Goal: Task Accomplishment & Management: Complete application form

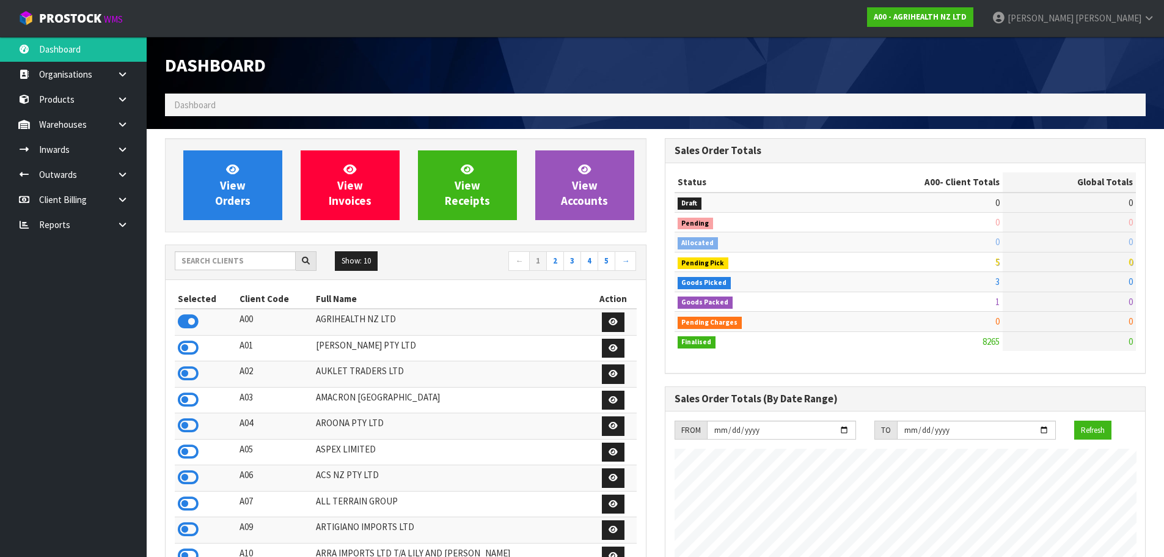
scroll to position [926, 499]
click at [274, 264] on input "text" at bounding box center [235, 260] width 121 height 19
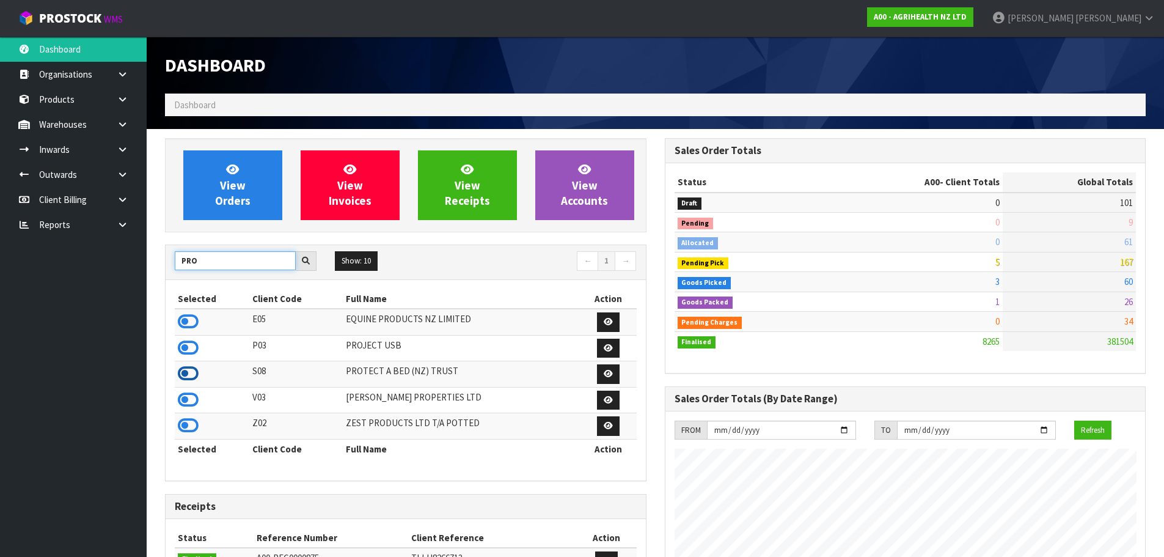
type input "PRO"
click at [185, 376] on icon at bounding box center [188, 373] width 21 height 18
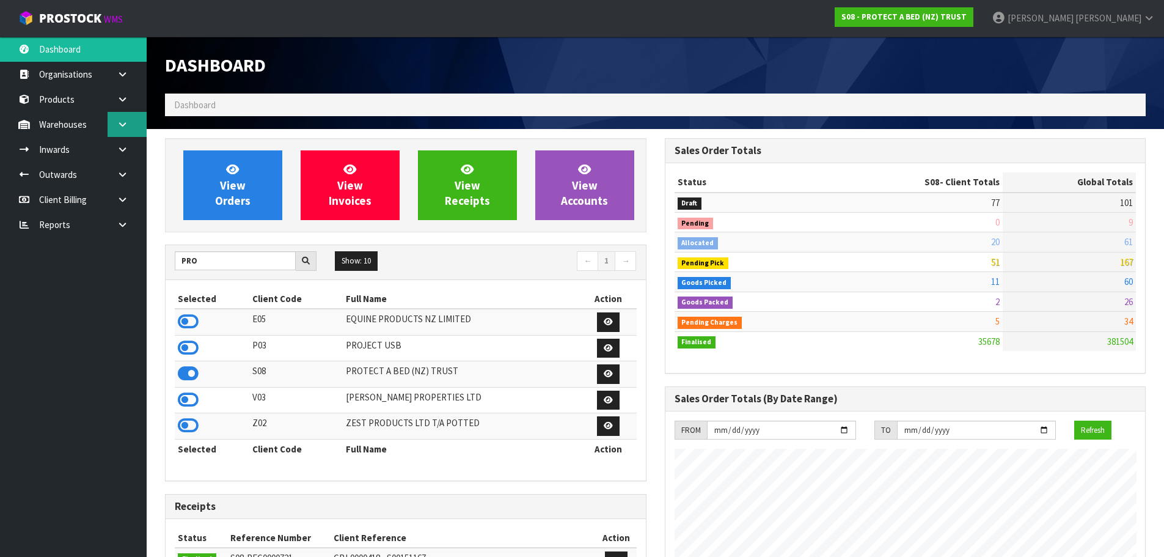
click at [113, 122] on link at bounding box center [127, 124] width 39 height 25
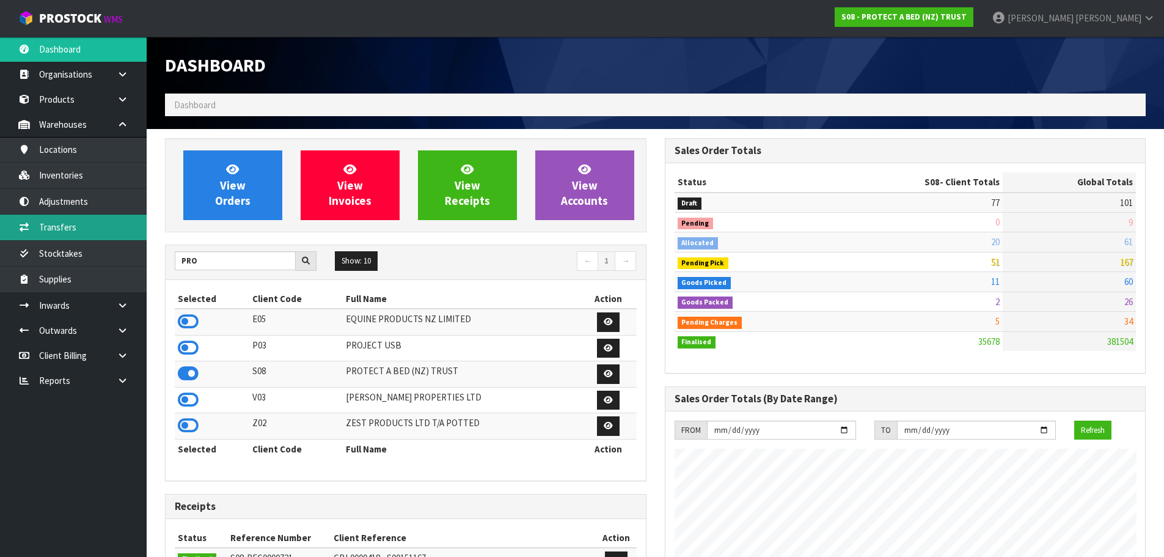
click at [106, 222] on link "Transfers" at bounding box center [73, 227] width 147 height 25
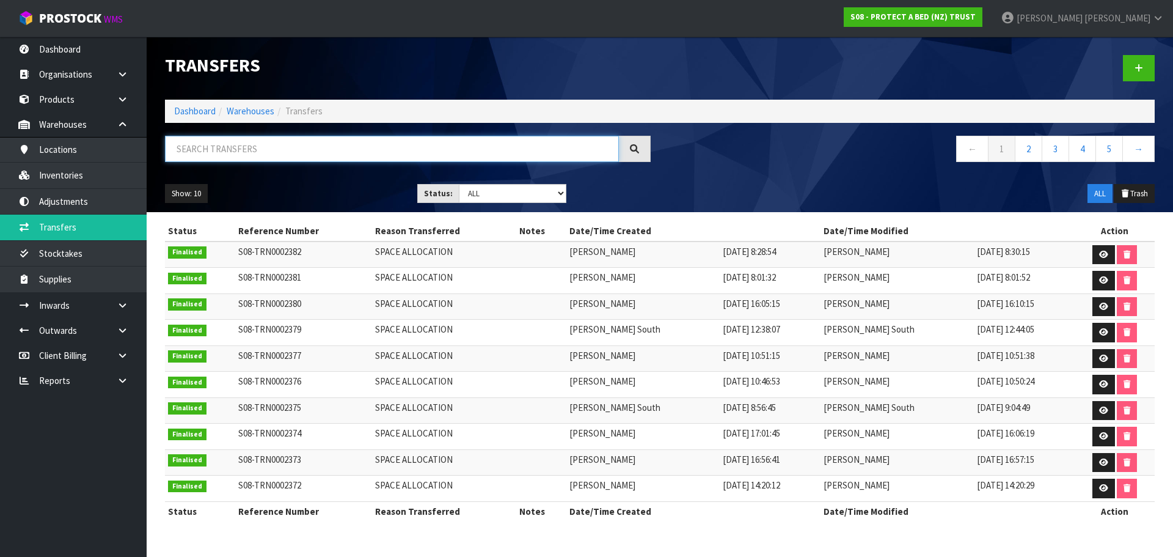
click at [249, 152] on input "text" at bounding box center [392, 149] width 454 height 26
click at [1132, 65] on link at bounding box center [1139, 68] width 32 height 26
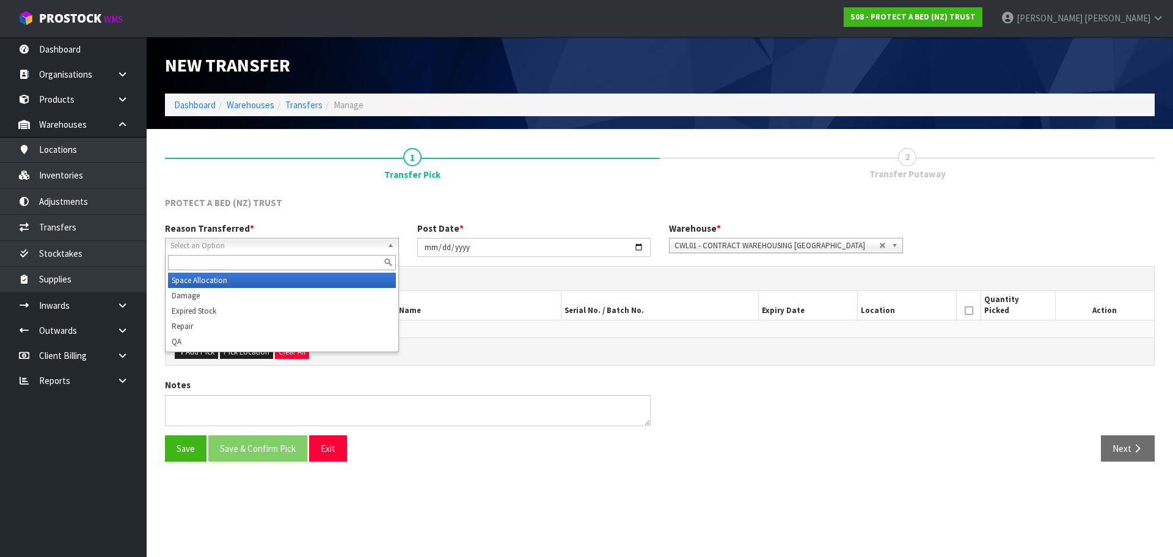
click at [245, 244] on span "Select an Option" at bounding box center [277, 245] width 212 height 15
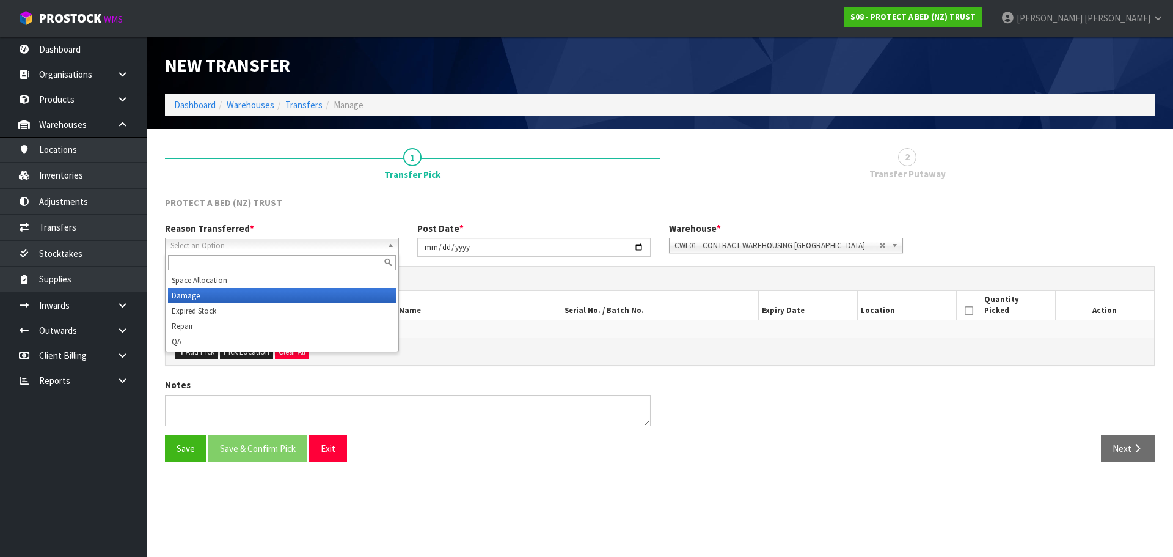
click at [246, 298] on li "Damage" at bounding box center [282, 295] width 228 height 15
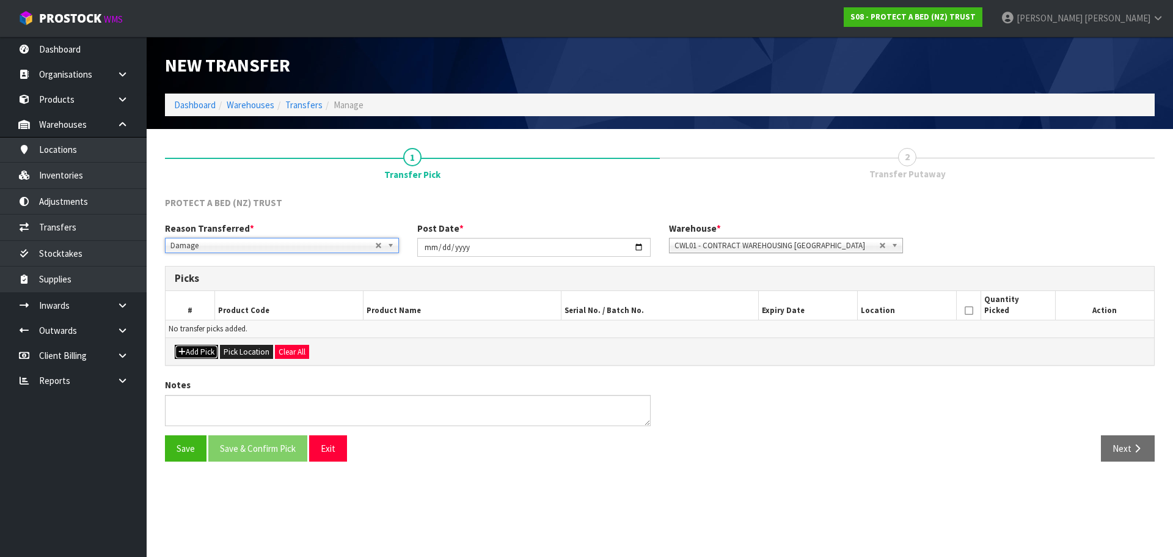
click at [201, 347] on button "Add Pick" at bounding box center [196, 352] width 43 height 15
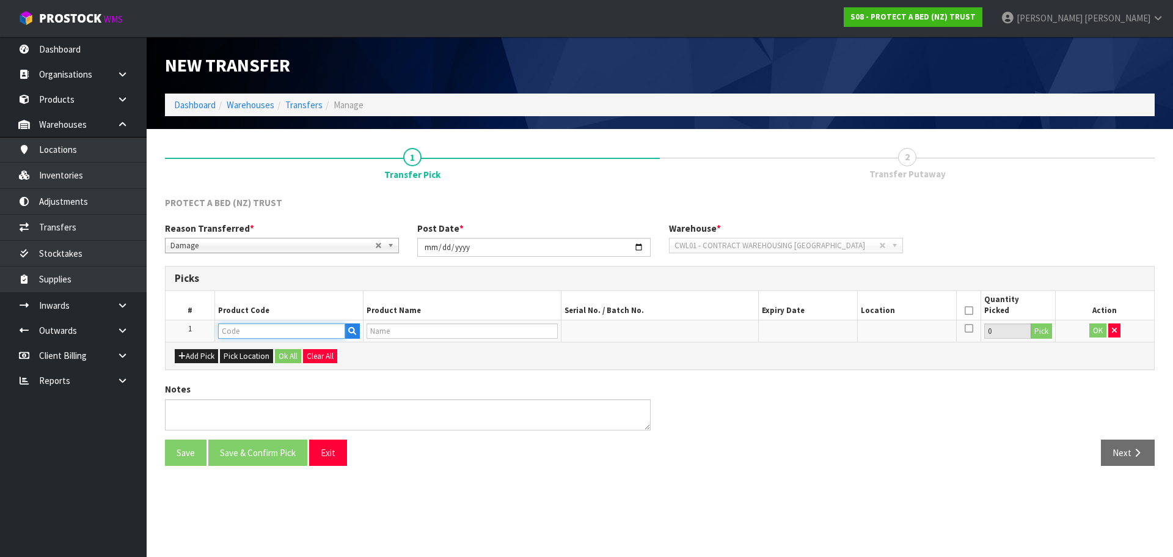
click at [251, 334] on input "text" at bounding box center [281, 330] width 127 height 15
click at [238, 330] on input "F039QUEK" at bounding box center [281, 330] width 127 height 15
click at [234, 331] on input "F0391QUEK" at bounding box center [281, 330] width 127 height 15
type input "F0391QUEK"
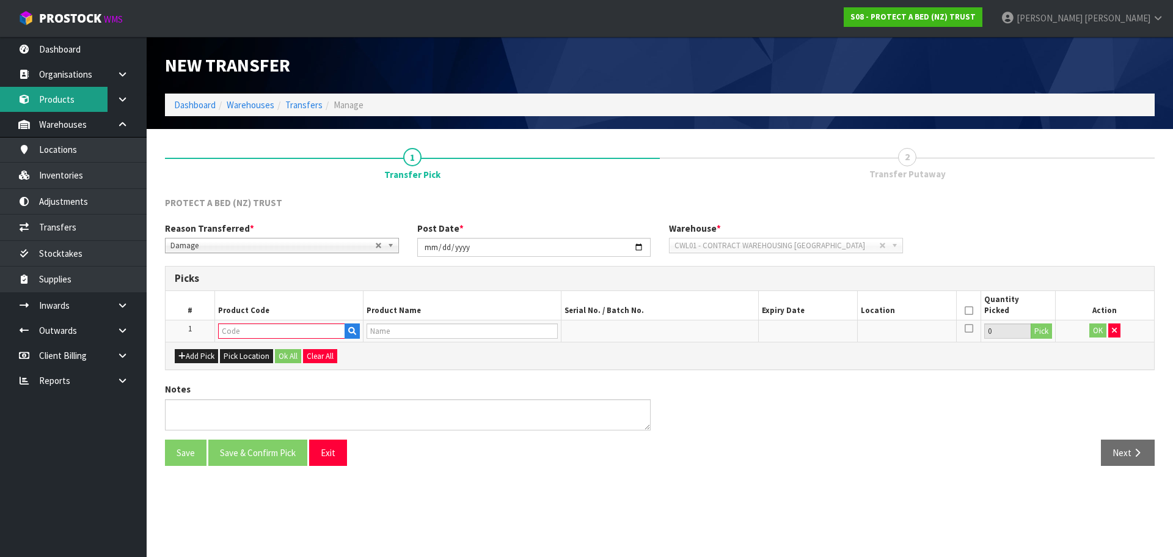
click at [88, 102] on link "Products" at bounding box center [73, 99] width 147 height 25
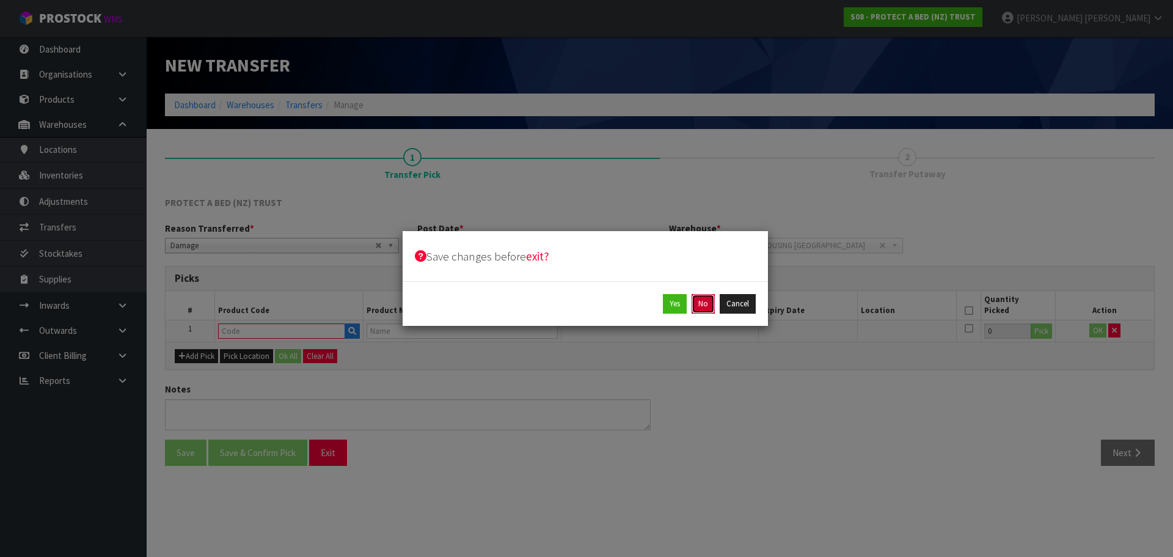
click at [703, 307] on button "No" at bounding box center [703, 304] width 23 height 20
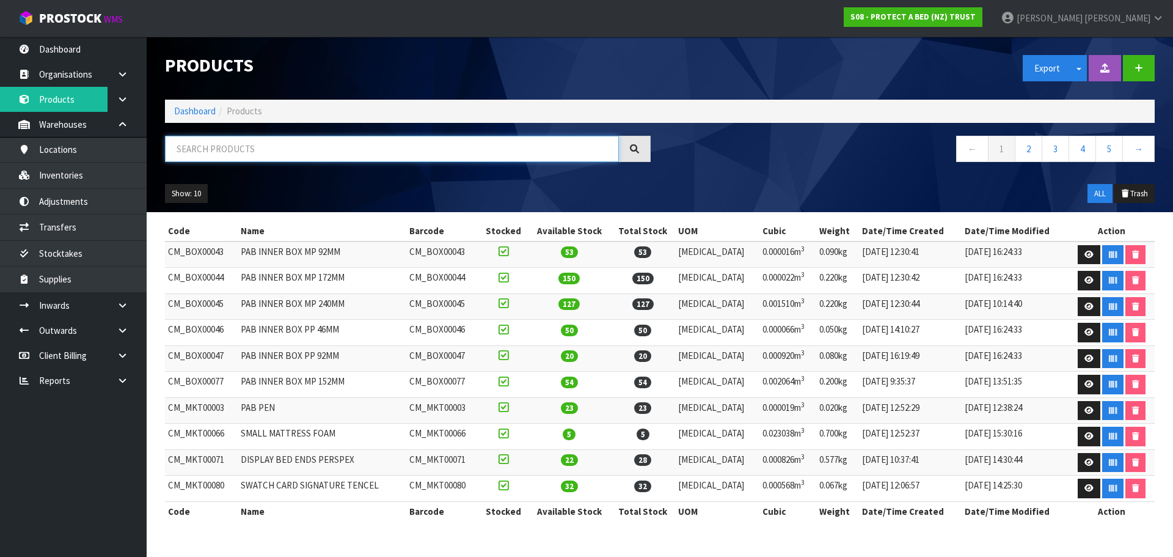
click at [219, 154] on input "text" at bounding box center [392, 149] width 454 height 26
paste input "F0391QUEK"
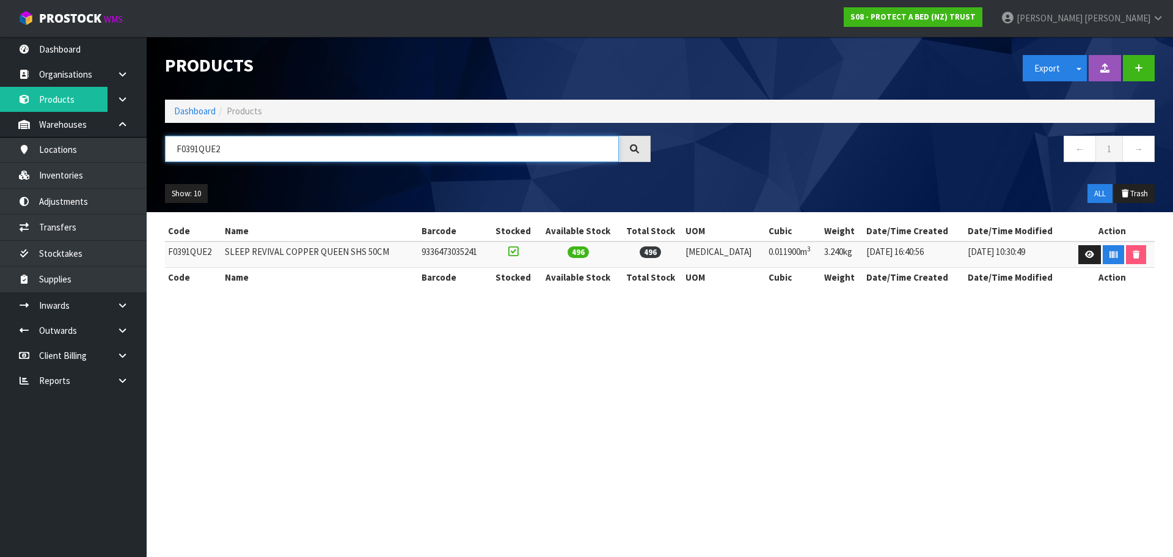
type input "F0391QUE2"
click at [194, 254] on td "F0391QUE2" at bounding box center [193, 254] width 57 height 26
copy td "F0391QUE2"
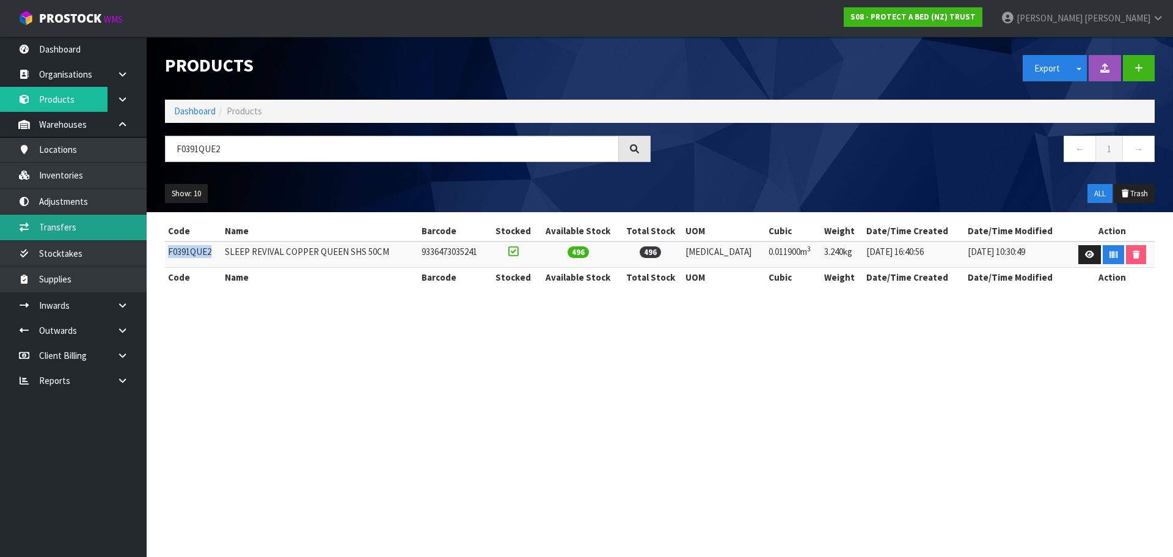
click at [107, 228] on link "Transfers" at bounding box center [73, 227] width 147 height 25
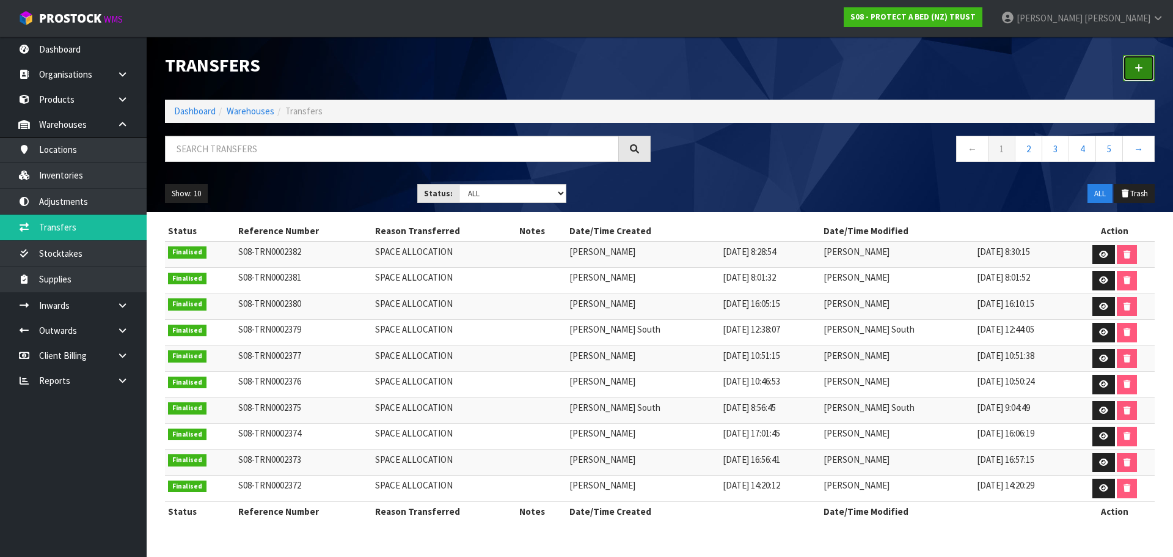
click at [1143, 68] on link at bounding box center [1139, 68] width 32 height 26
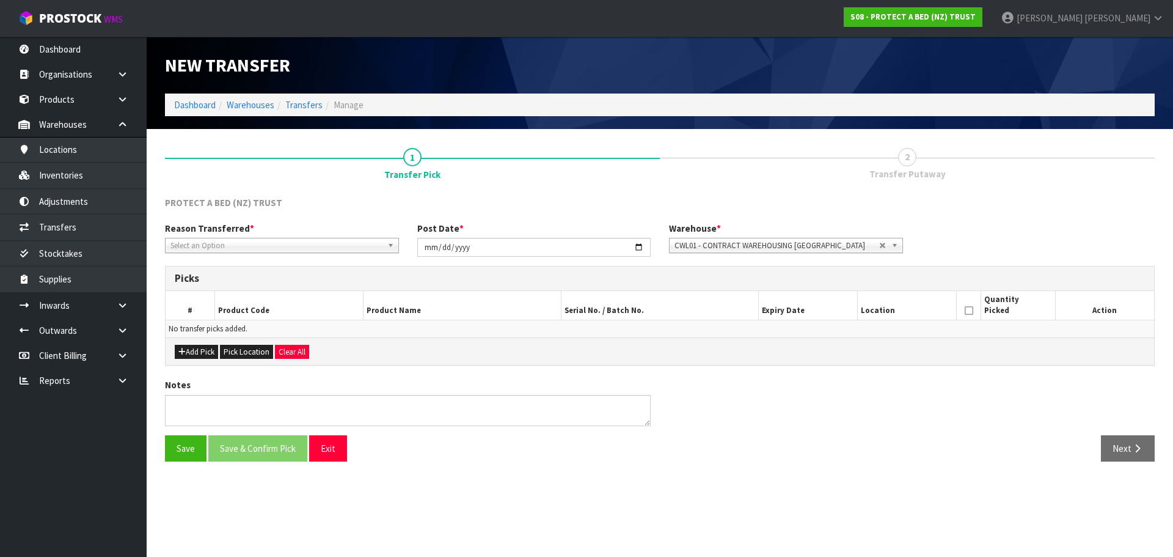
click at [312, 243] on span "Select an Option" at bounding box center [277, 245] width 212 height 15
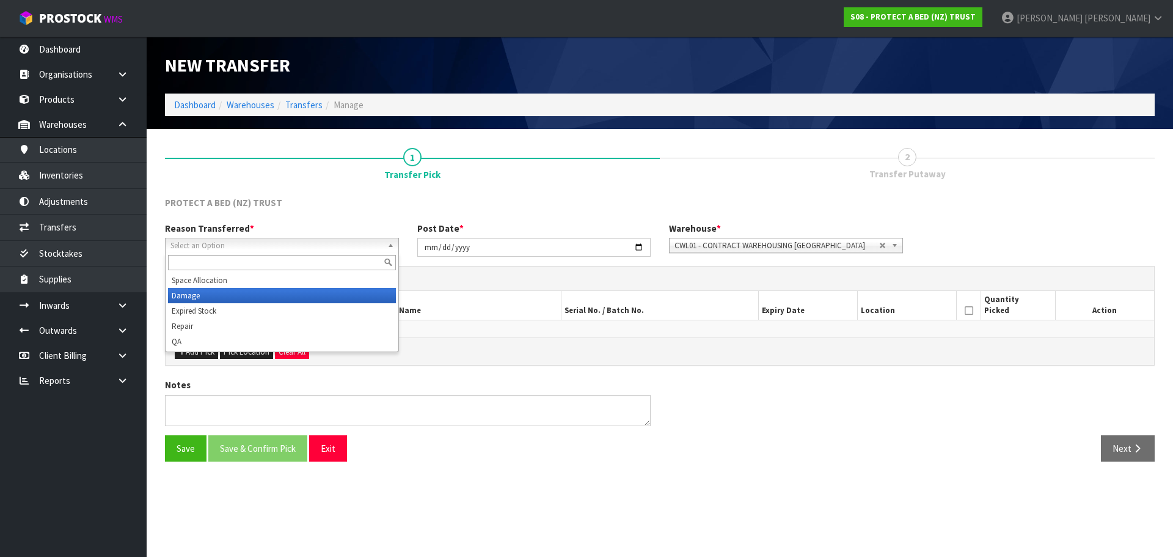
click at [314, 288] on li "Damage" at bounding box center [282, 295] width 228 height 15
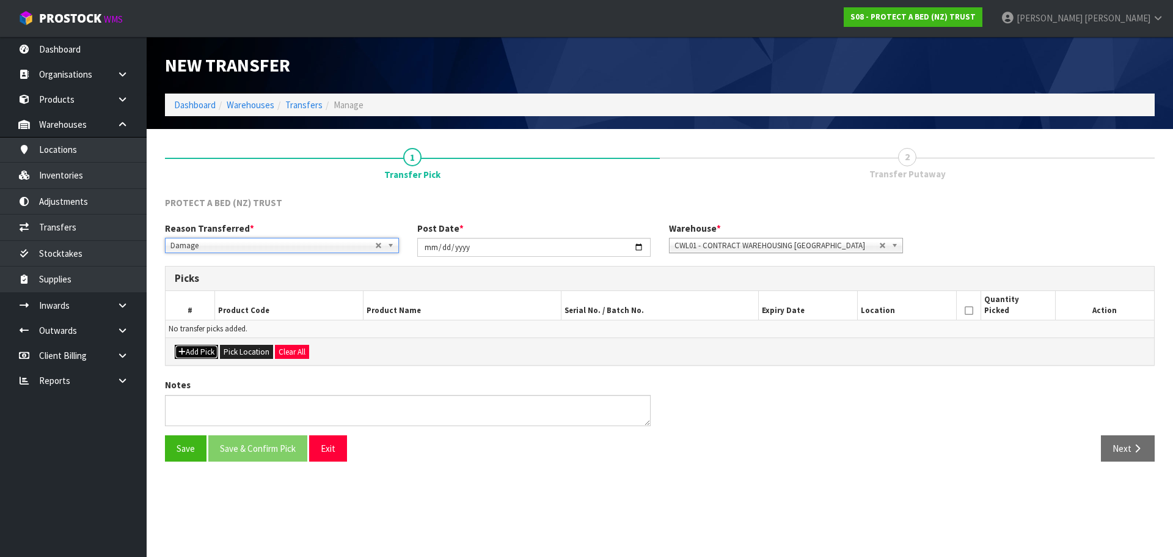
click at [192, 350] on button "Add Pick" at bounding box center [196, 352] width 43 height 15
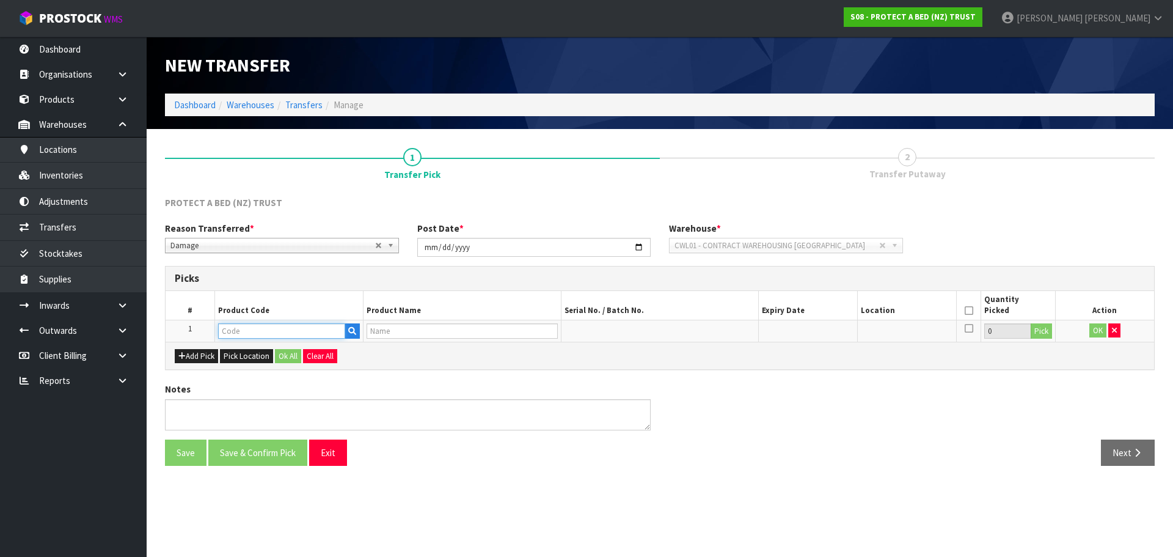
click at [239, 333] on input "text" at bounding box center [281, 330] width 127 height 15
paste input "F0391QUE2"
type input "F0391QUE2"
type input "SLEEP REVIVAL COPPER QUEEN SHS 50CM"
type input "F0391QUE2"
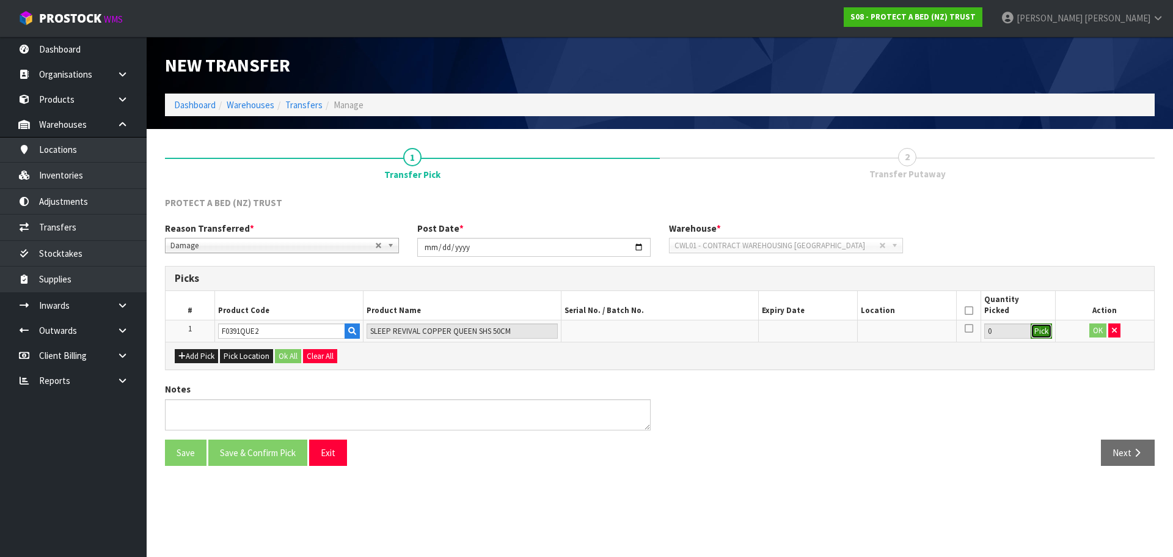
click at [1047, 328] on button "Pick" at bounding box center [1041, 331] width 21 height 16
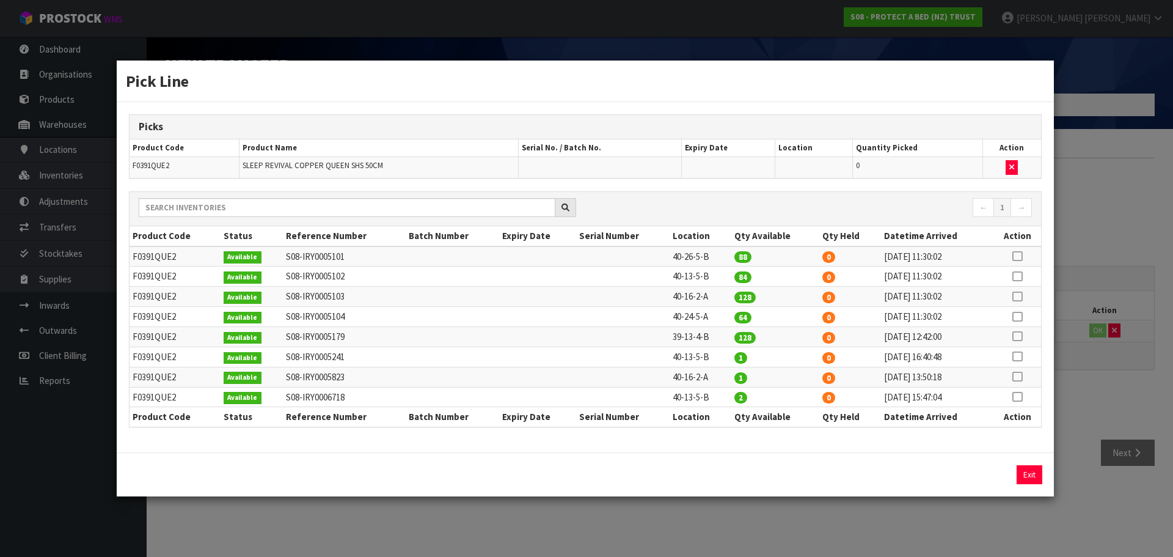
click at [1022, 296] on icon at bounding box center [1018, 296] width 10 height 1
click at [875, 470] on input "128" at bounding box center [896, 474] width 136 height 19
type input "1"
type input "4"
click at [982, 480] on button "Assign Pick" at bounding box center [988, 474] width 50 height 19
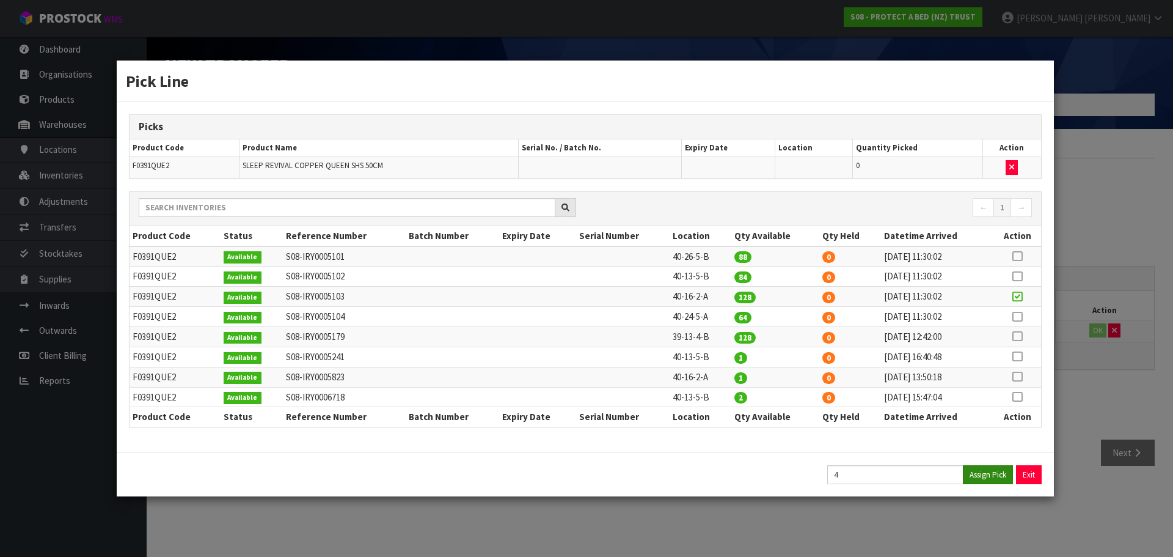
type input "4"
click at [1051, 515] on div "Pick Line Picks Product Code Product Name Serial No. / Batch No. Expiry Date Lo…" at bounding box center [586, 278] width 1173 height 557
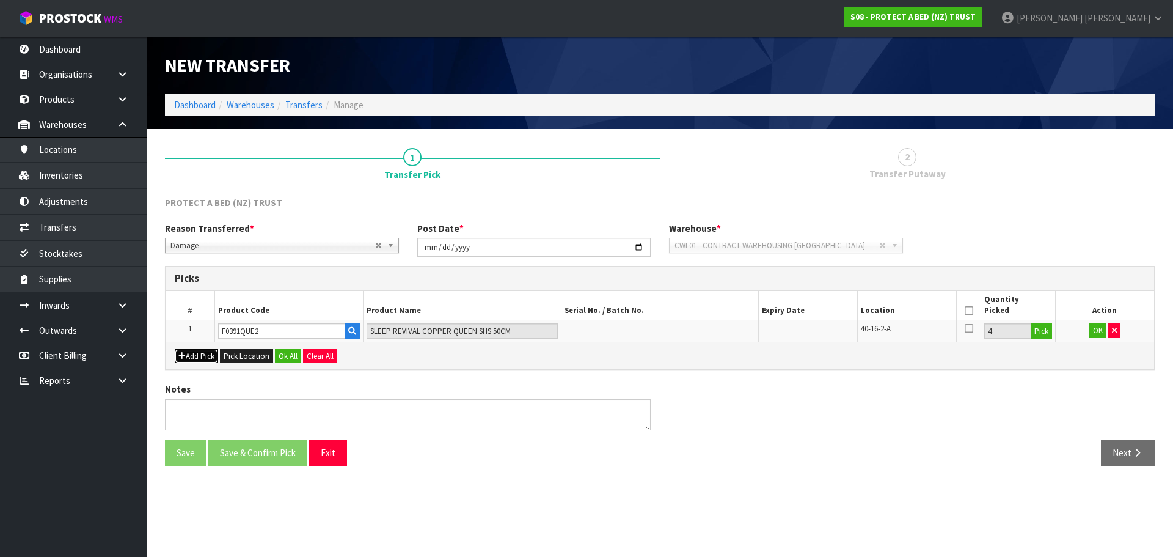
click at [215, 358] on button "Add Pick" at bounding box center [196, 356] width 43 height 15
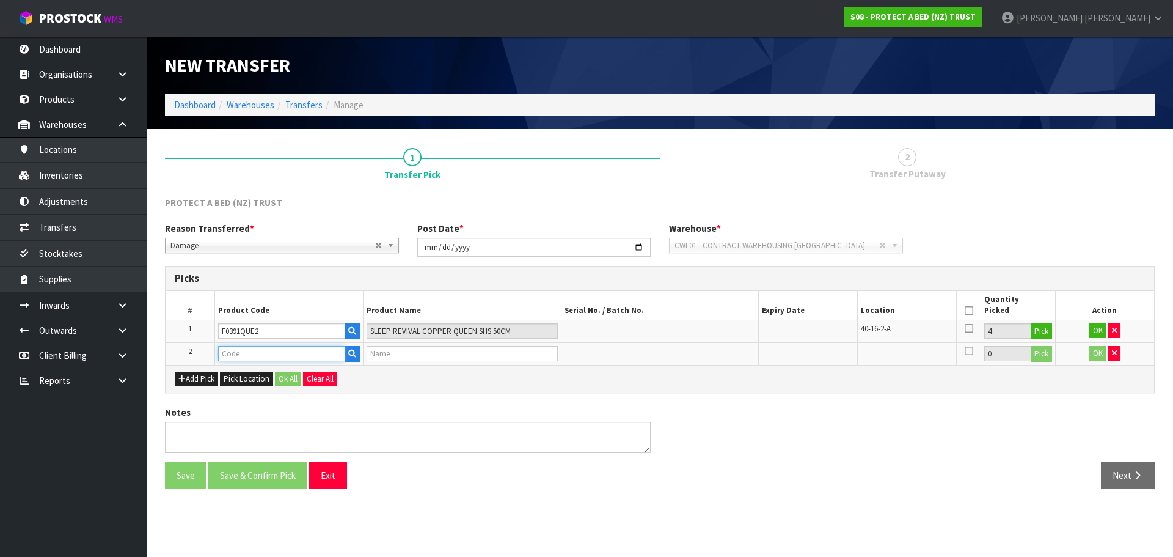
click at [252, 356] on input "text" at bounding box center [281, 353] width 127 height 15
type input "F0412SKN8"
type input "SILKY TOUCH PEWTER SPLIT SUPER KING SHS 40CM"
type input "F0412SKN8"
click at [1047, 355] on button "Pick" at bounding box center [1041, 354] width 21 height 16
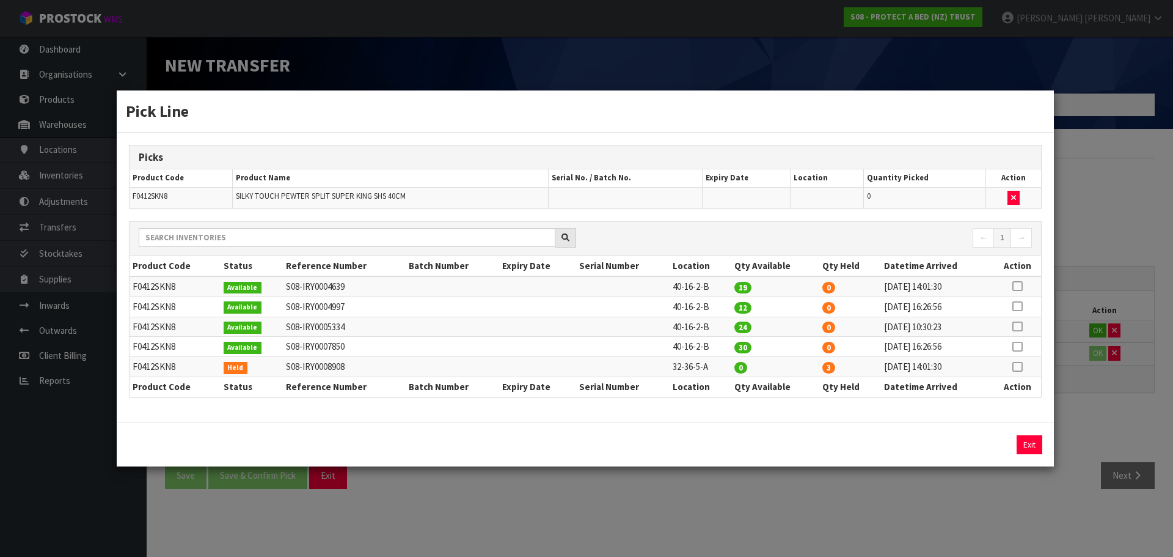
click at [1016, 307] on icon at bounding box center [1018, 306] width 10 height 1
click at [855, 448] on input "12" at bounding box center [896, 444] width 136 height 19
type input "1"
click at [990, 440] on button "Assign Pick" at bounding box center [988, 444] width 50 height 19
type input "1"
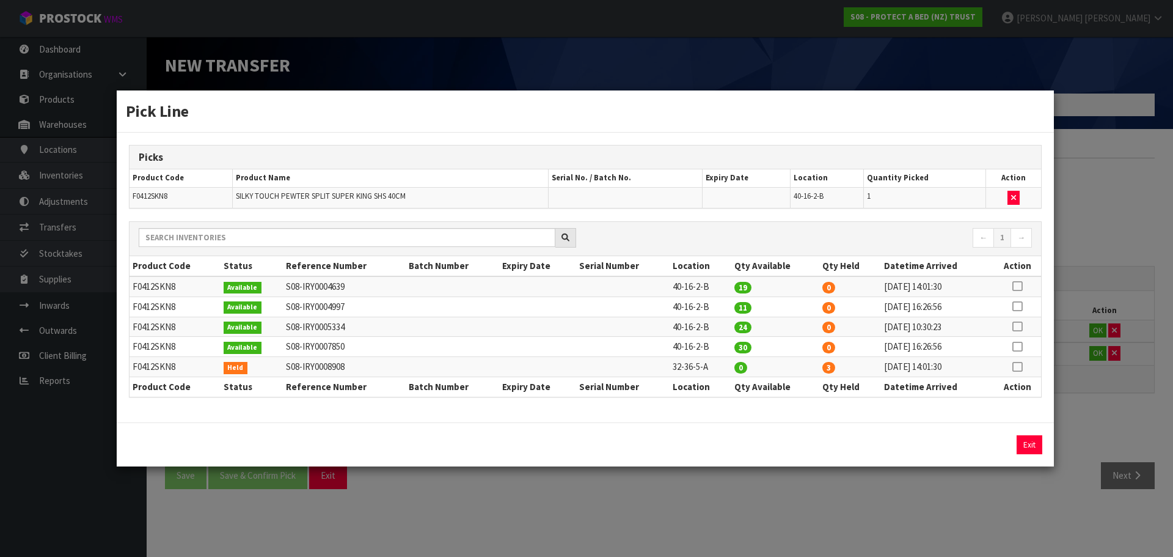
click at [1031, 512] on div "Pick Line Picks Product Code Product Name Serial No. / Batch No. Expiry Date Lo…" at bounding box center [586, 278] width 1173 height 557
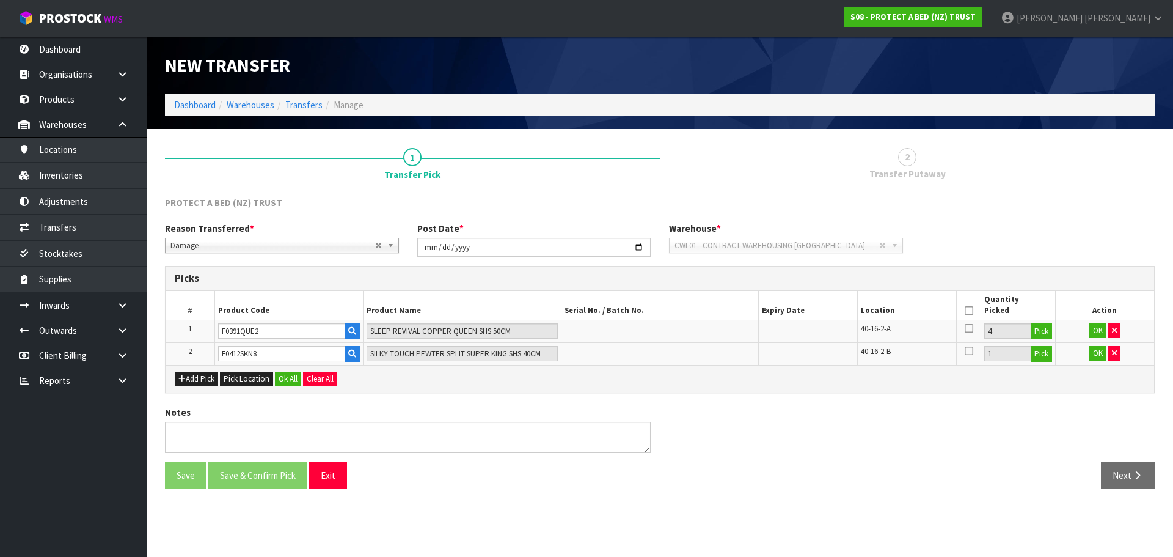
click at [966, 310] on icon at bounding box center [969, 310] width 9 height 1
click at [292, 380] on button "Ok All" at bounding box center [288, 379] width 26 height 15
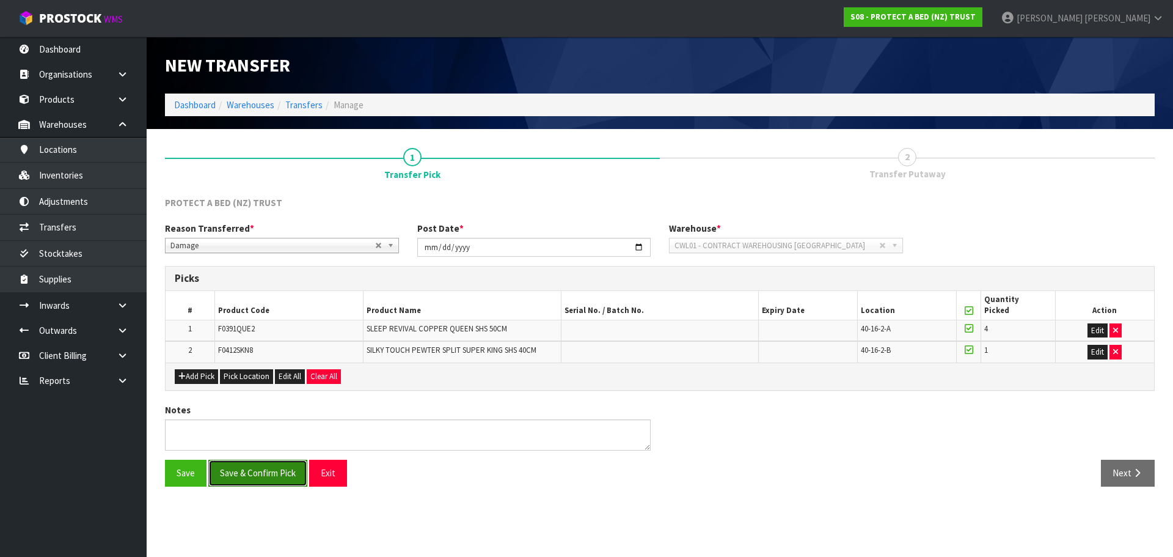
click at [255, 481] on button "Save & Confirm Pick" at bounding box center [257, 473] width 99 height 26
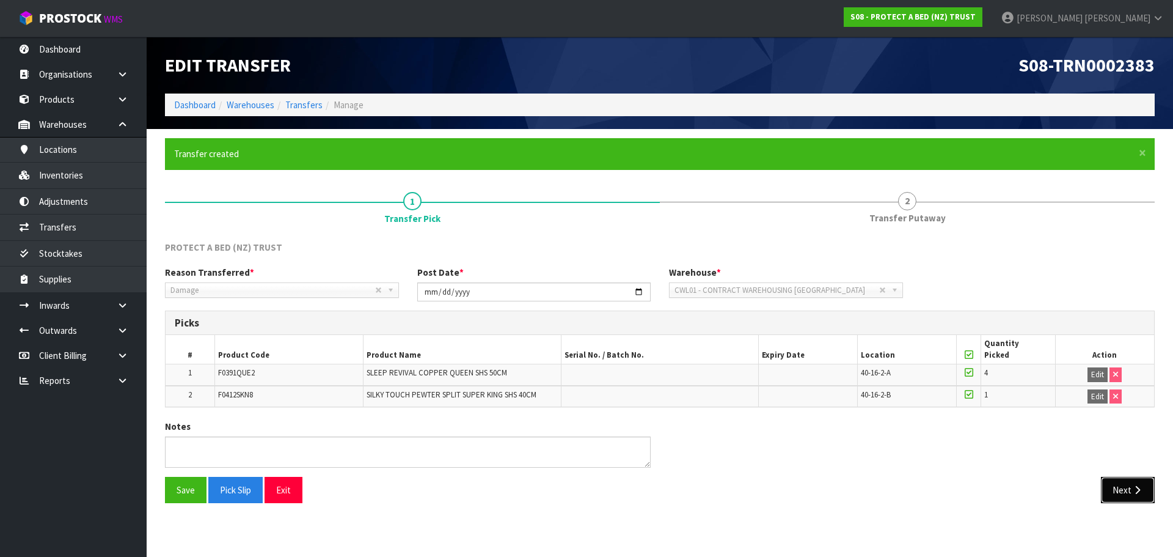
click at [1119, 488] on button "Next" at bounding box center [1128, 490] width 54 height 26
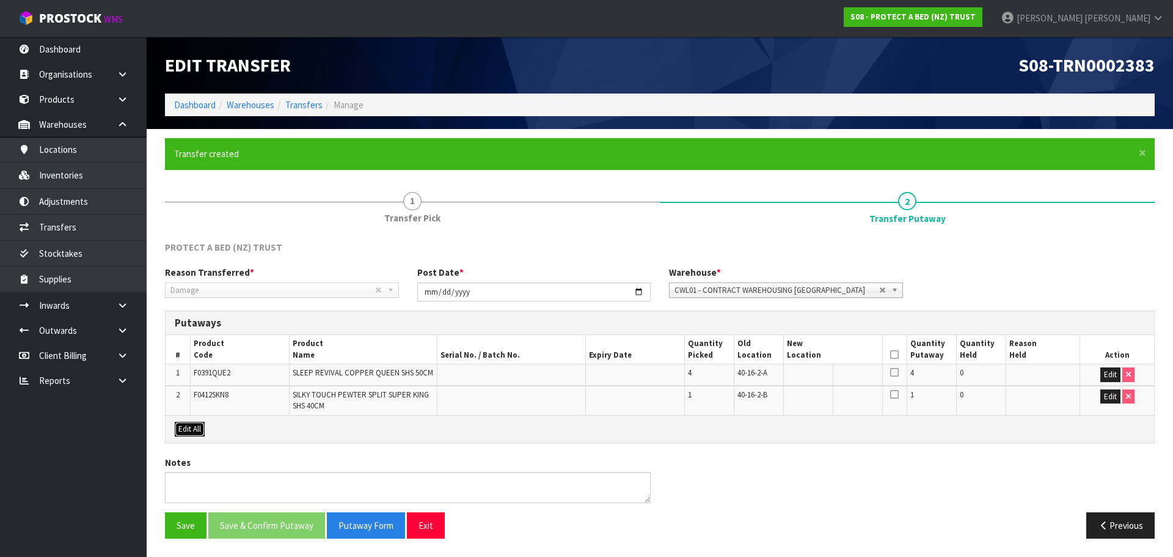
click at [188, 427] on button "Edit All" at bounding box center [190, 429] width 30 height 15
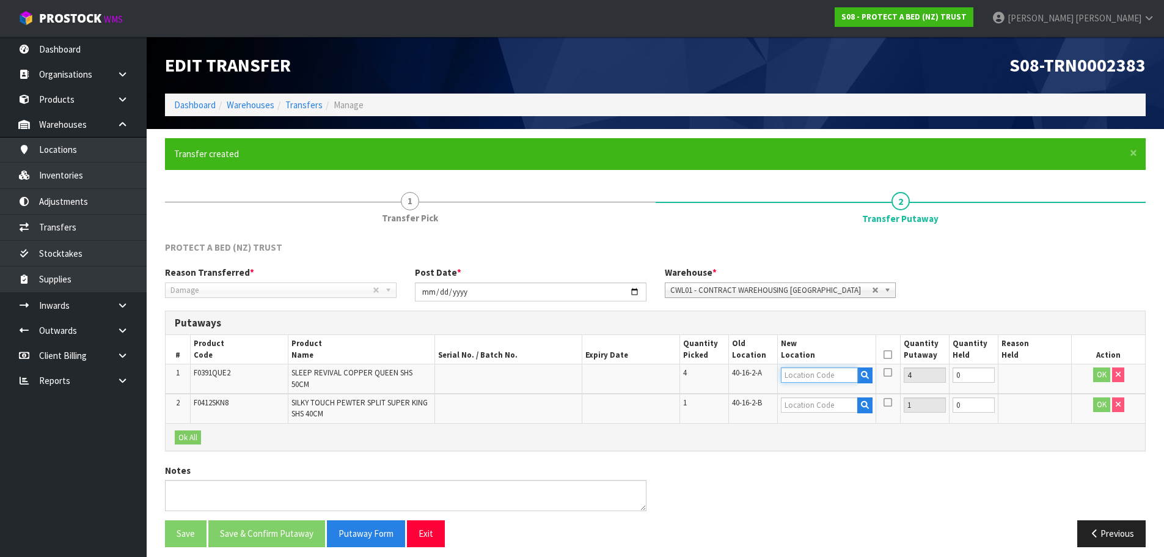
click at [799, 378] on input "text" at bounding box center [819, 374] width 76 height 15
type input "32-34-4-"
click at [821, 414] on strong "32-34-4-" at bounding box center [811, 412] width 35 height 12
type input "32-34-4-B"
click at [885, 373] on icon at bounding box center [888, 372] width 9 height 10
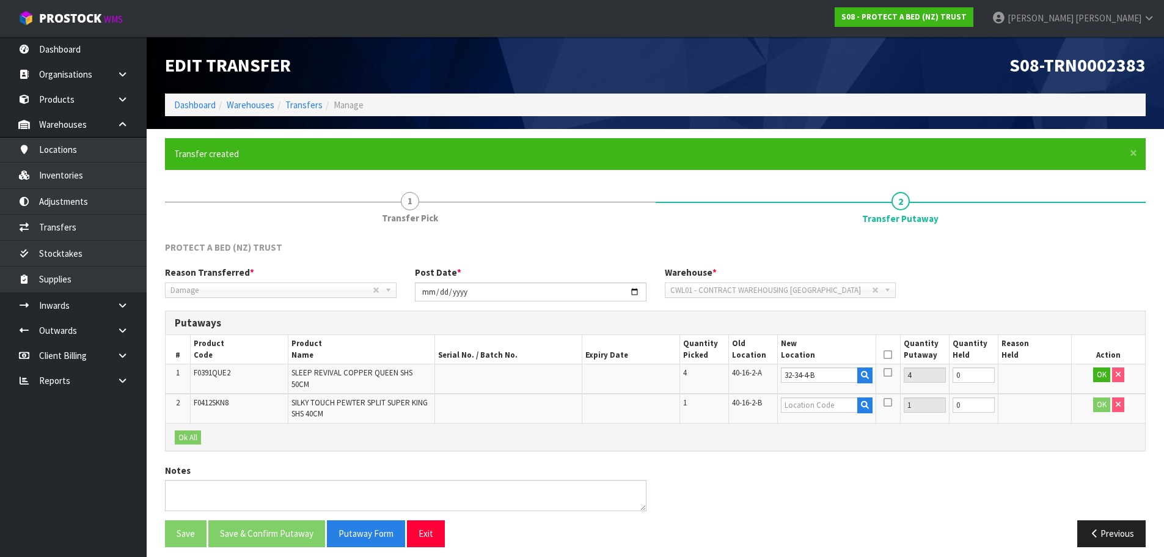
click at [0, 0] on input "checkbox" at bounding box center [0, 0] width 0 height 0
click at [1094, 376] on button "OK" at bounding box center [1101, 374] width 17 height 15
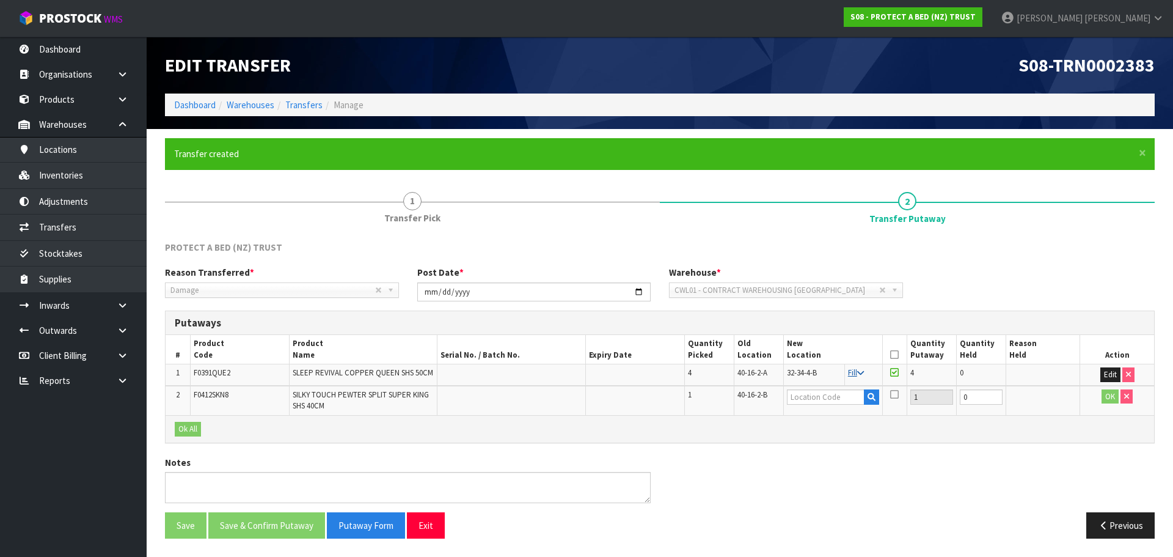
click at [864, 372] on icon at bounding box center [860, 373] width 7 height 8
type input "32-34-4-B"
click at [900, 354] on th at bounding box center [895, 349] width 24 height 29
click at [893, 354] on icon at bounding box center [894, 354] width 9 height 1
click at [1109, 375] on button "Edit" at bounding box center [1111, 374] width 20 height 15
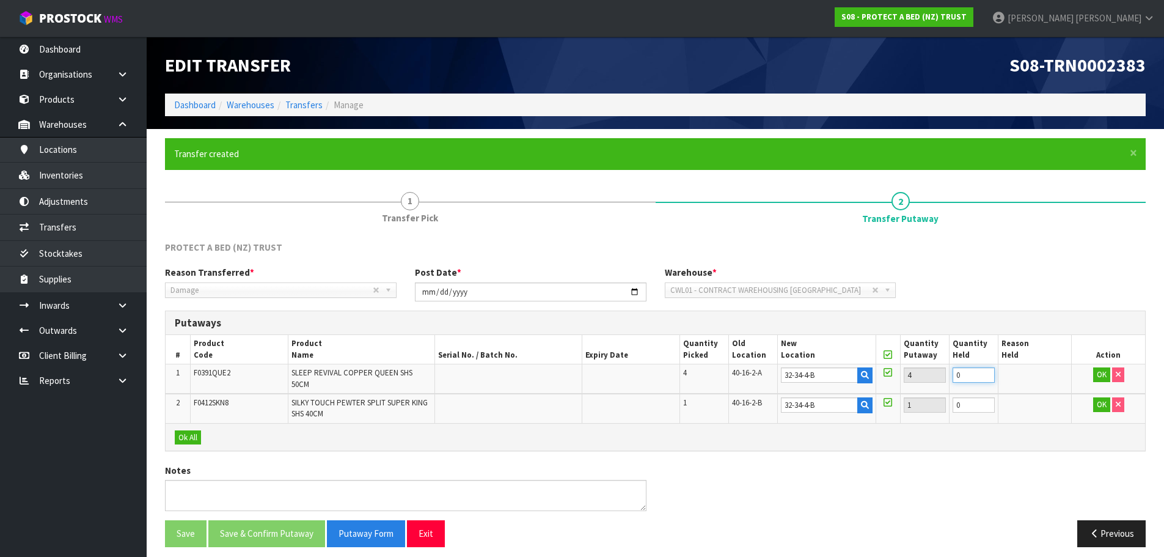
click at [964, 378] on input "0" at bounding box center [974, 374] width 42 height 15
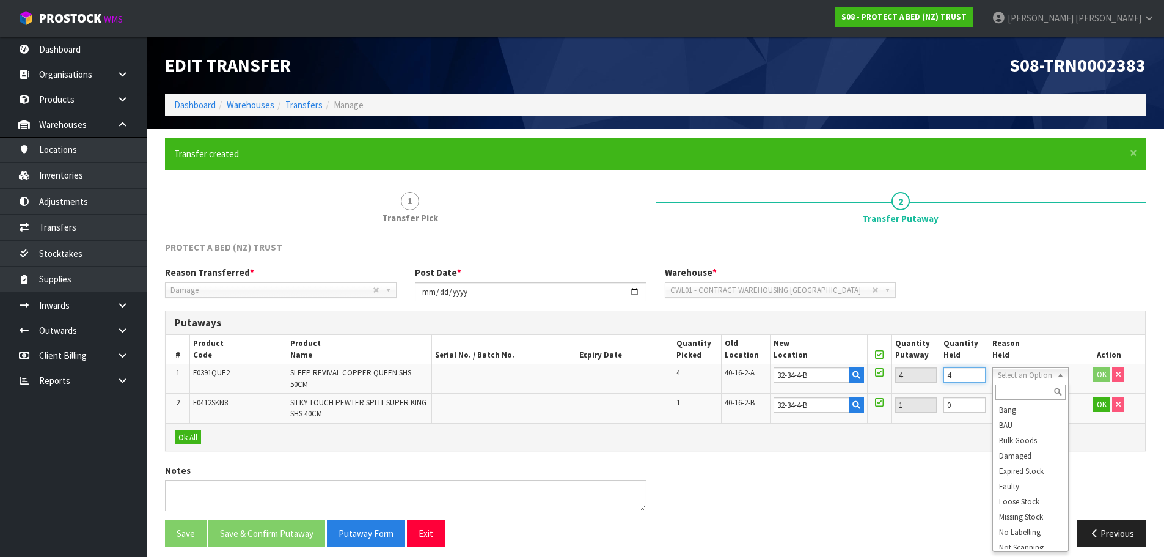
type input "4"
click at [1035, 394] on input "text" at bounding box center [1031, 391] width 71 height 15
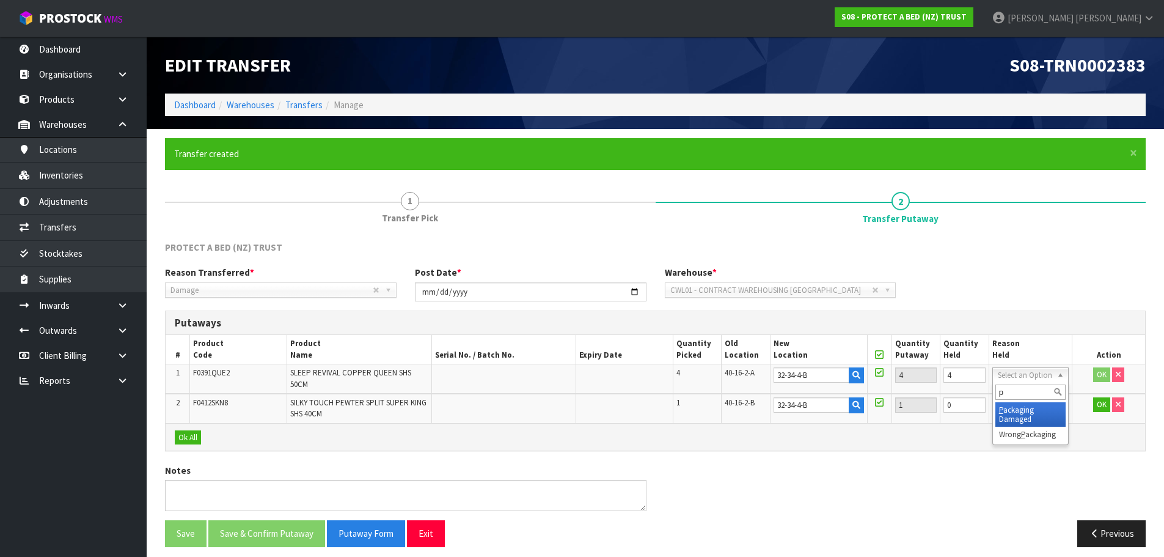
type input "p"
click at [952, 400] on input "0" at bounding box center [965, 404] width 42 height 15
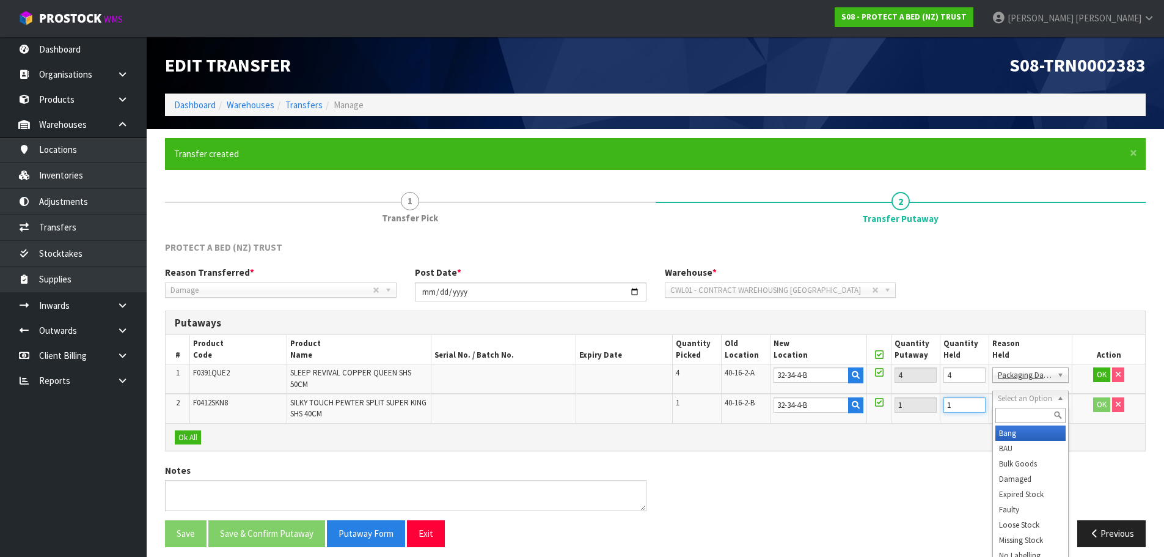
type input "1"
click at [1033, 414] on input "text" at bounding box center [1031, 415] width 71 height 15
type input "p"
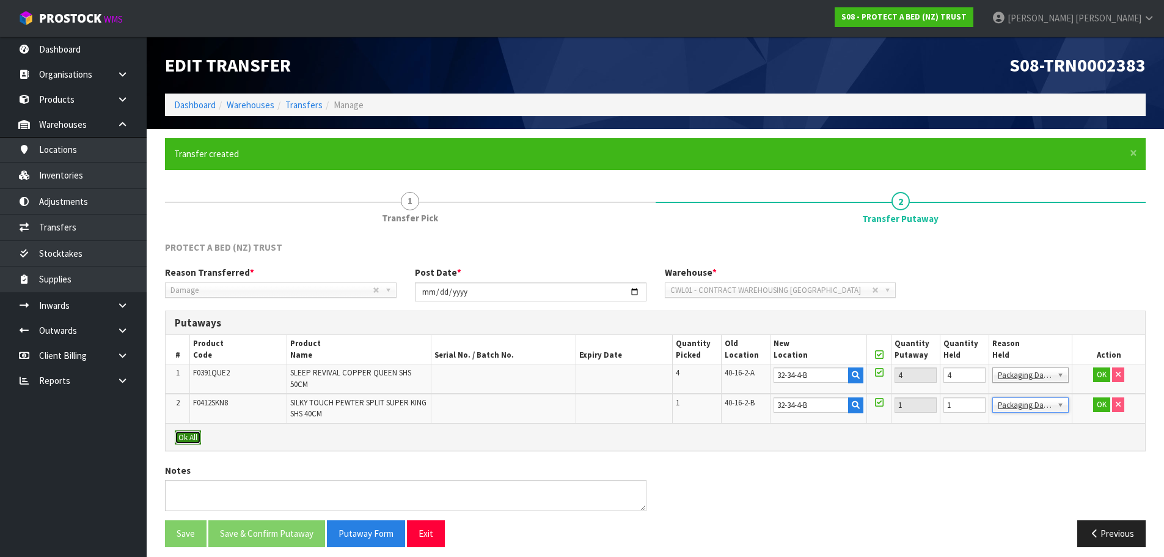
click at [183, 430] on button "Ok All" at bounding box center [188, 437] width 26 height 15
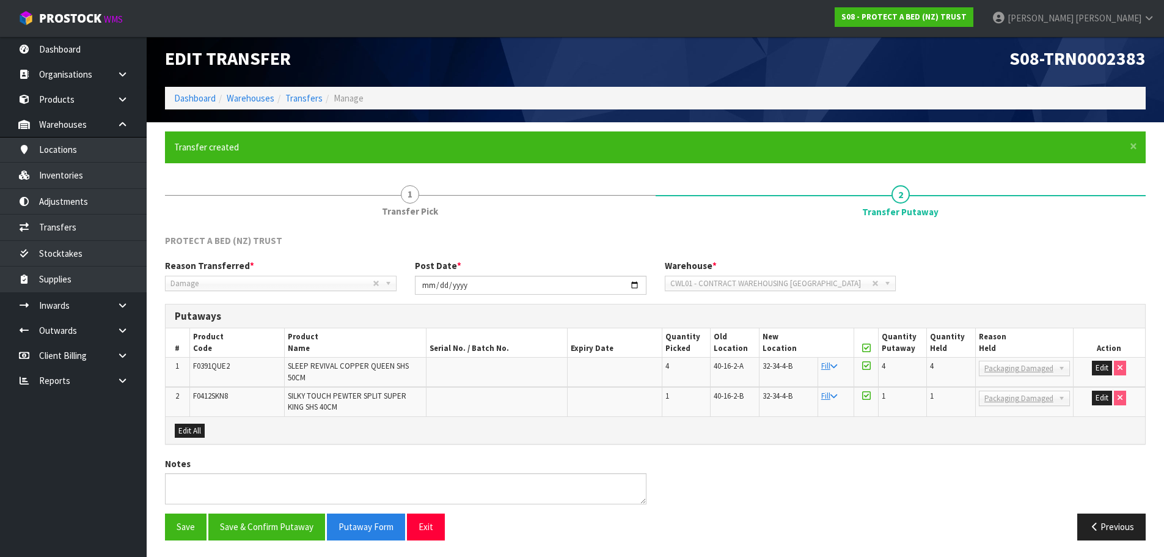
scroll to position [9, 0]
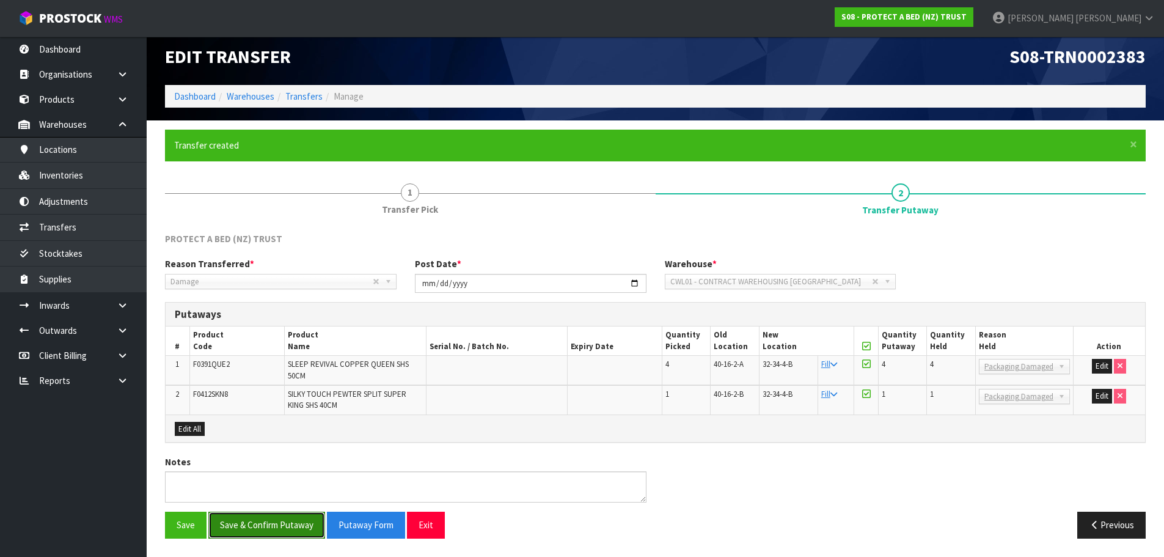
click at [308, 516] on button "Save & Confirm Putaway" at bounding box center [266, 525] width 117 height 26
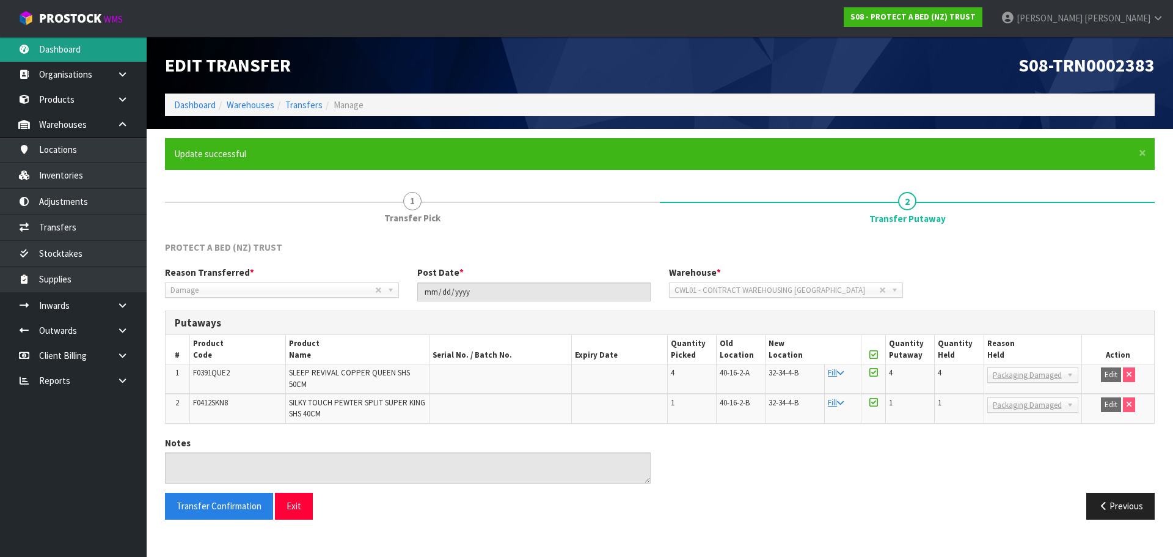
click at [84, 50] on link "Dashboard" at bounding box center [73, 49] width 147 height 25
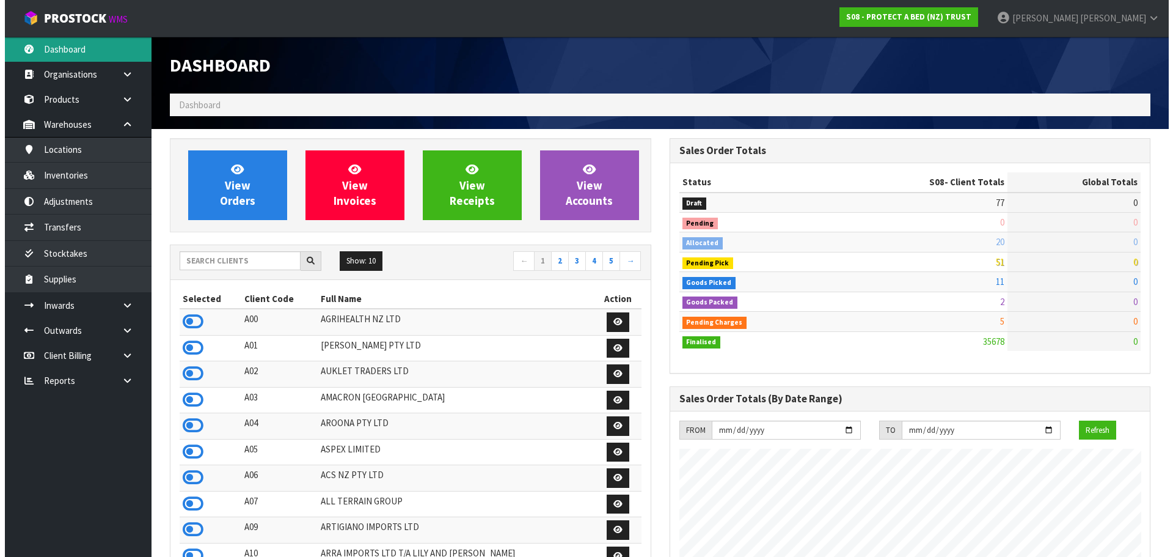
scroll to position [926, 499]
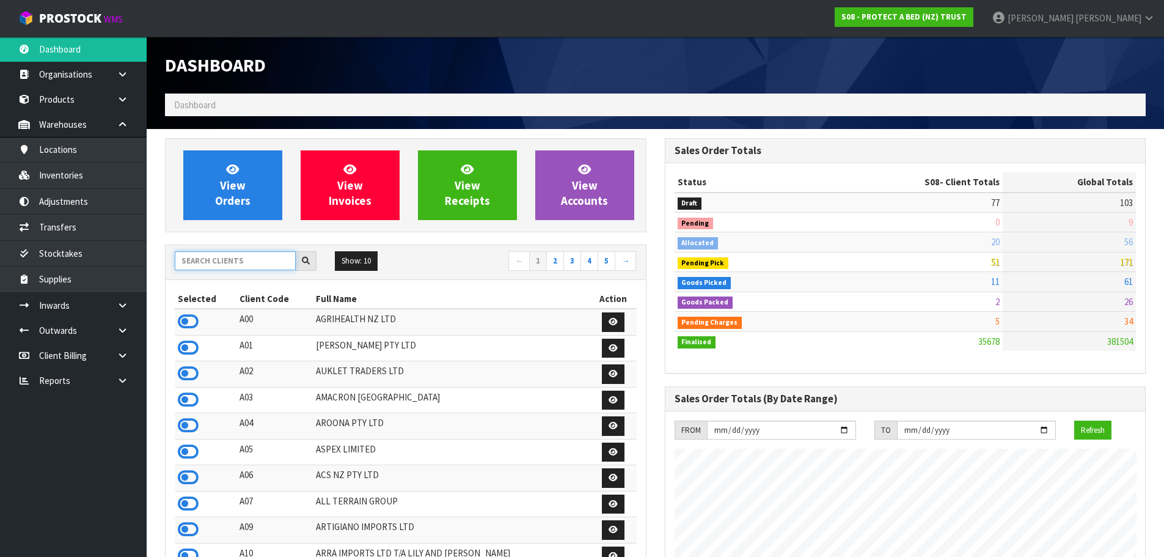
click at [195, 258] on input "text" at bounding box center [235, 260] width 121 height 19
click at [246, 265] on input "text" at bounding box center [235, 260] width 121 height 19
click at [967, 17] on strong "S08 - PROTECT A BED (NZ) TRUST" at bounding box center [904, 17] width 125 height 10
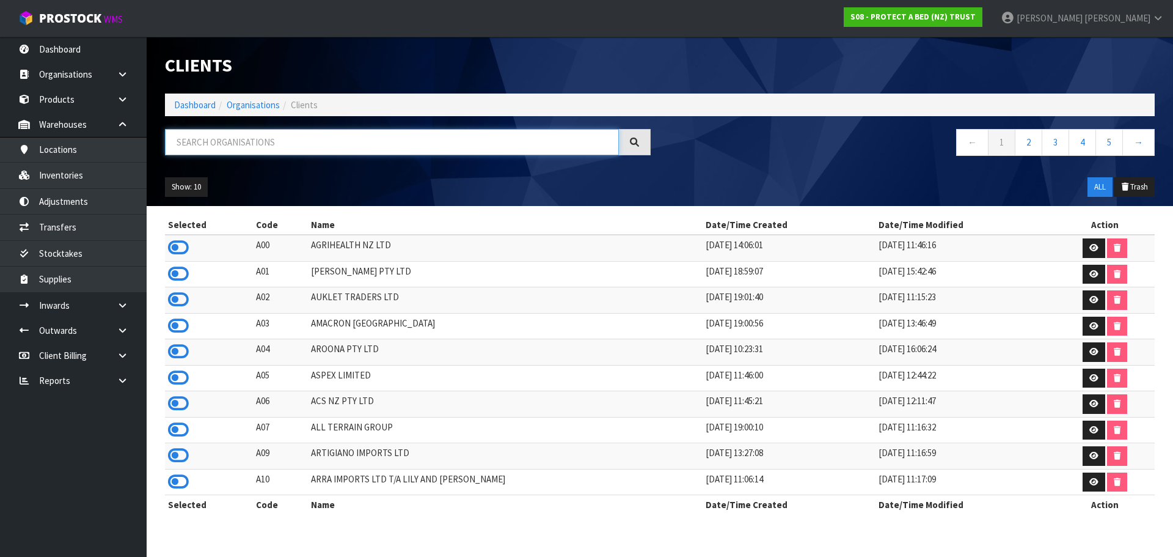
click at [283, 141] on input "text" at bounding box center [392, 142] width 454 height 26
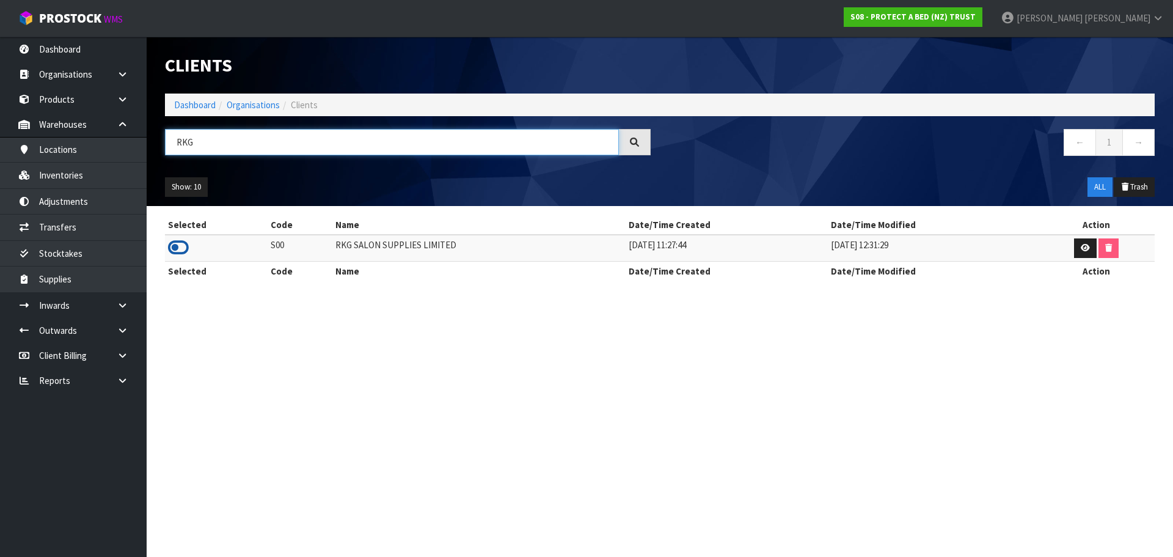
type input "RKG"
click at [180, 247] on icon at bounding box center [178, 247] width 21 height 18
click at [83, 169] on link "Inventories" at bounding box center [73, 175] width 147 height 25
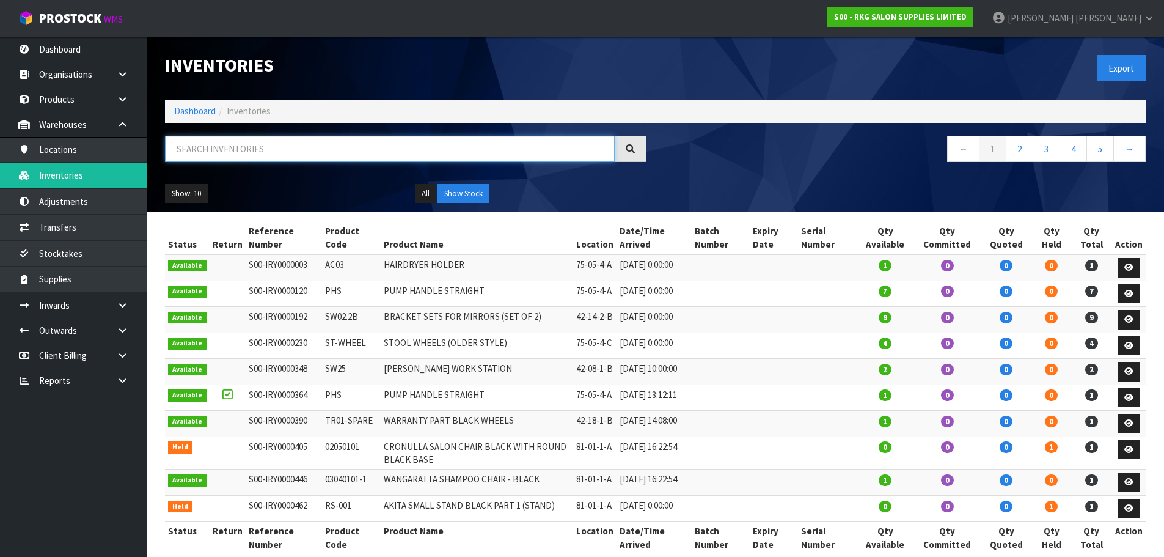
click at [218, 152] on input "text" at bounding box center [390, 149] width 450 height 26
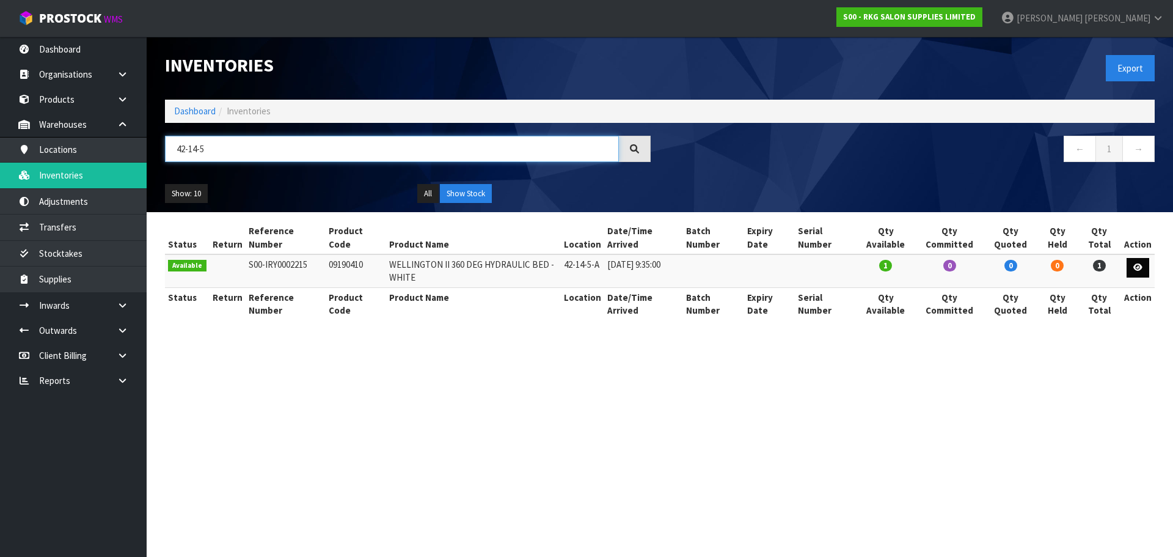
type input "42-14-5"
click at [1139, 273] on link at bounding box center [1138, 268] width 23 height 20
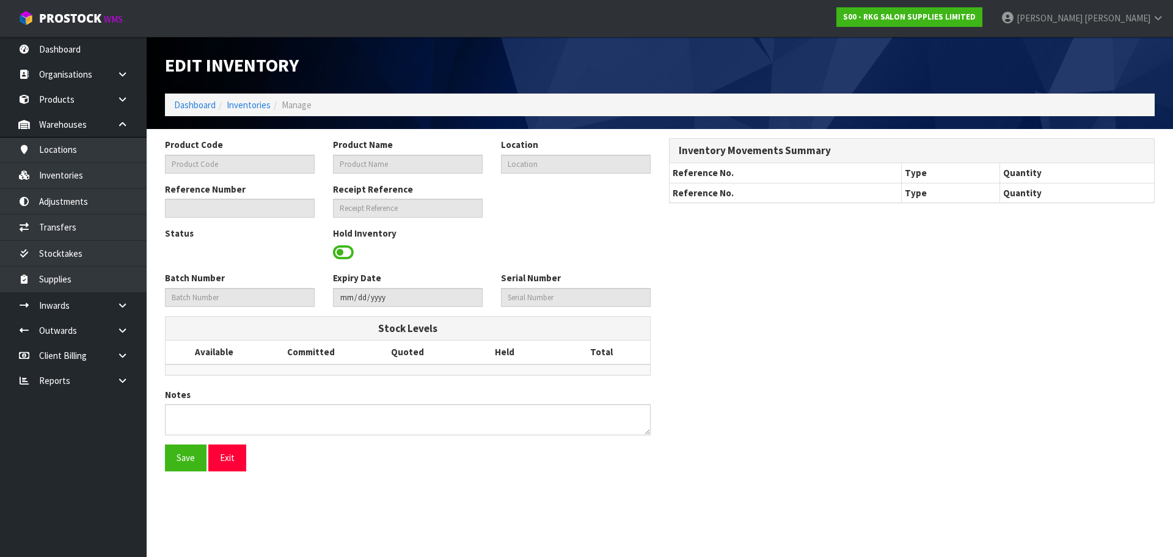
type input "09190410"
type input "WELLINGTON II 360 DEG HYDRAULIC BED - WHITE"
type input "42-14-5-A"
type input "S00-IRY0002215"
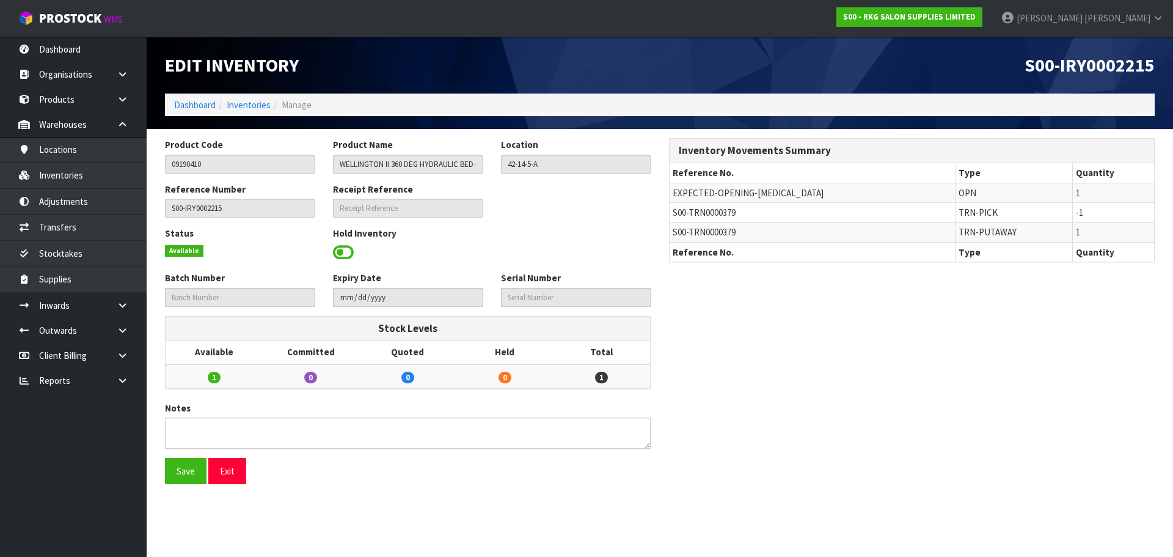
click at [338, 252] on span at bounding box center [343, 252] width 21 height 18
click at [563, 249] on span "Select an Option" at bounding box center [571, 251] width 128 height 15
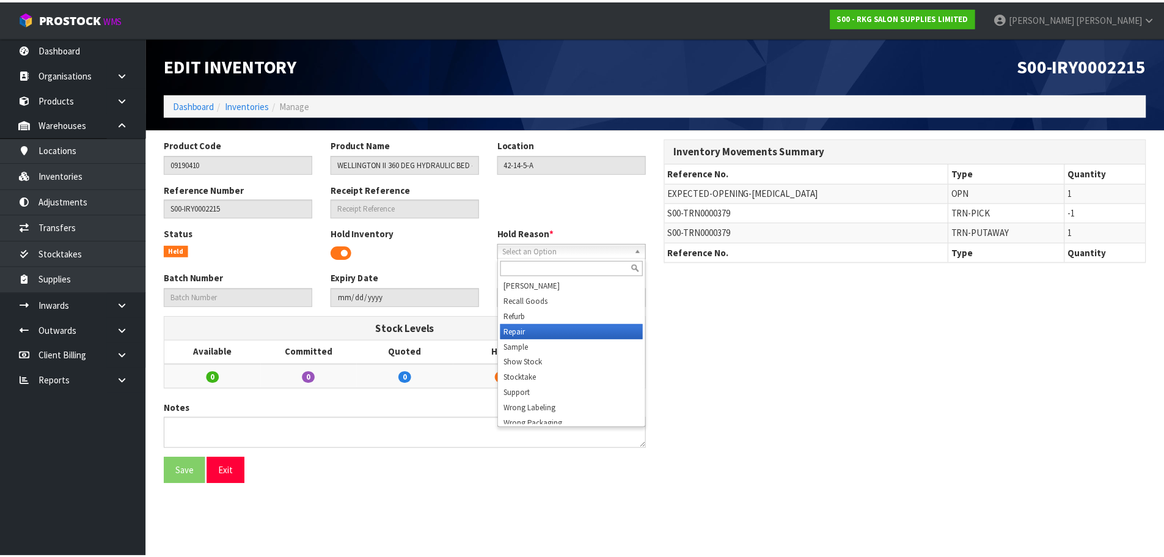
scroll to position [189, 0]
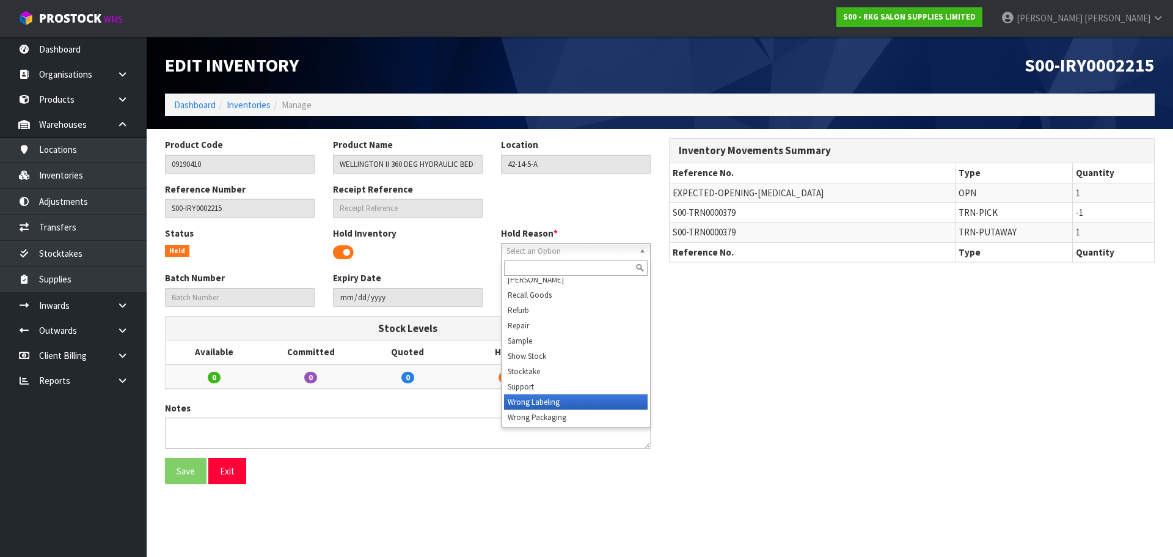
click at [556, 397] on li "Wrong Labeling" at bounding box center [576, 401] width 144 height 15
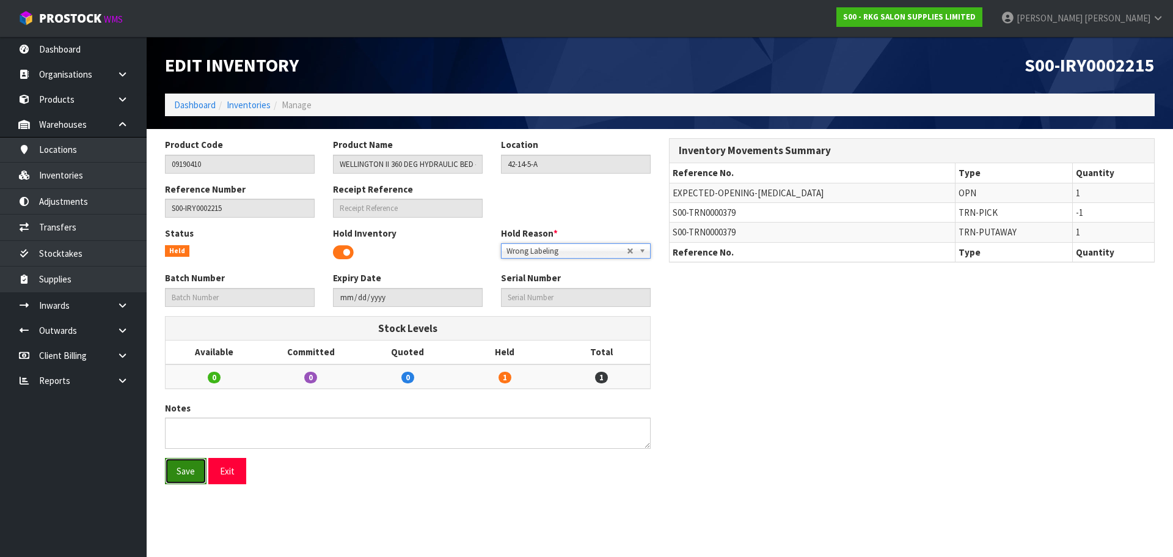
click at [182, 471] on button "Save" at bounding box center [186, 471] width 42 height 26
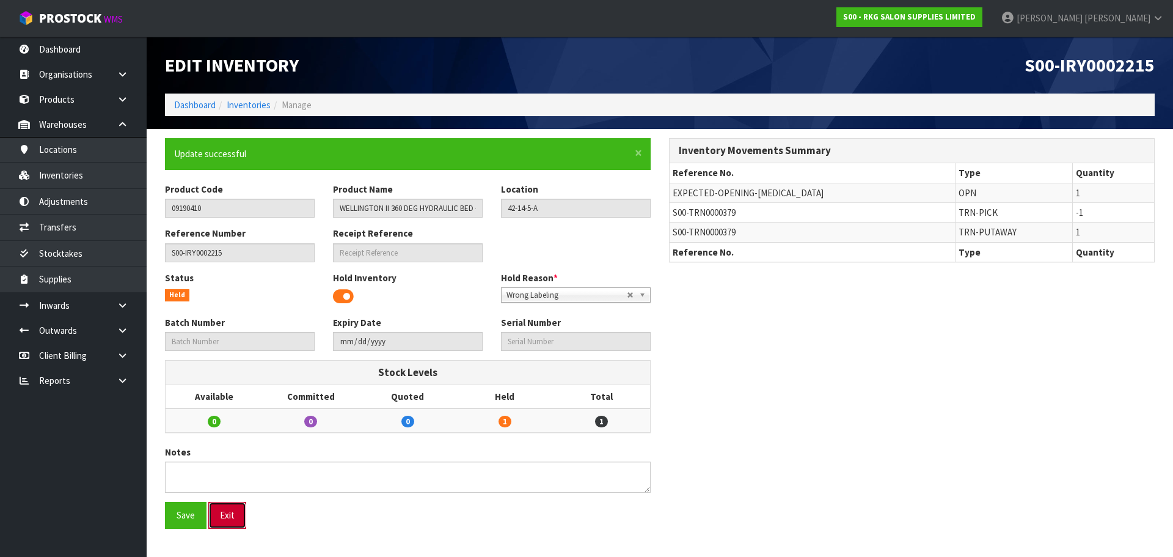
click at [227, 513] on button "Exit" at bounding box center [227, 515] width 38 height 26
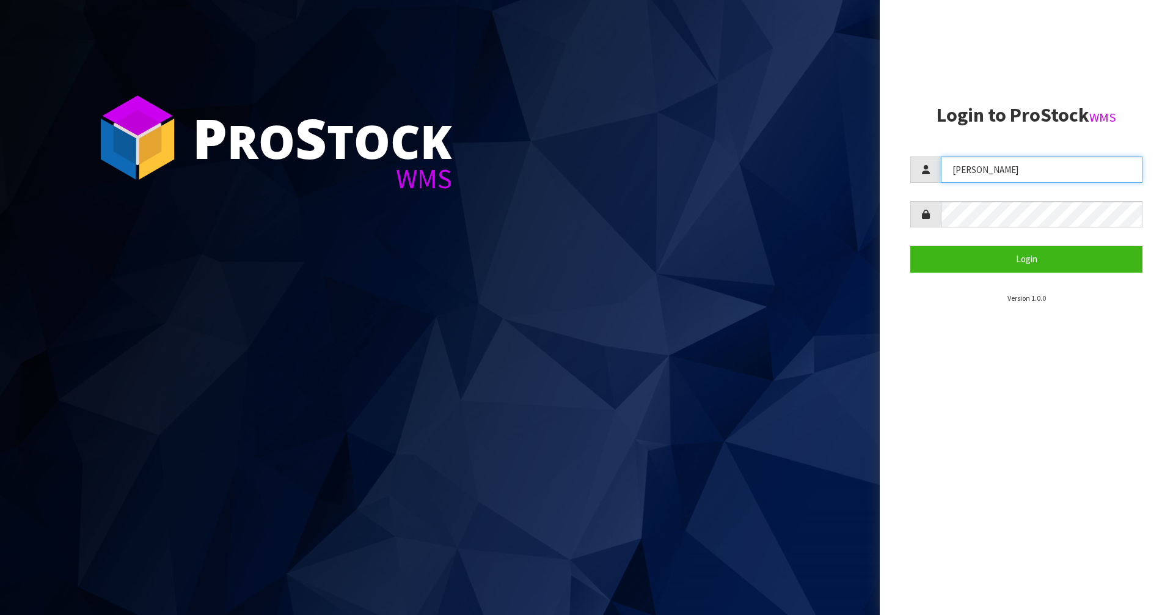
click at [1033, 167] on input "[PERSON_NAME]" at bounding box center [1042, 169] width 202 height 26
type input "Mana"
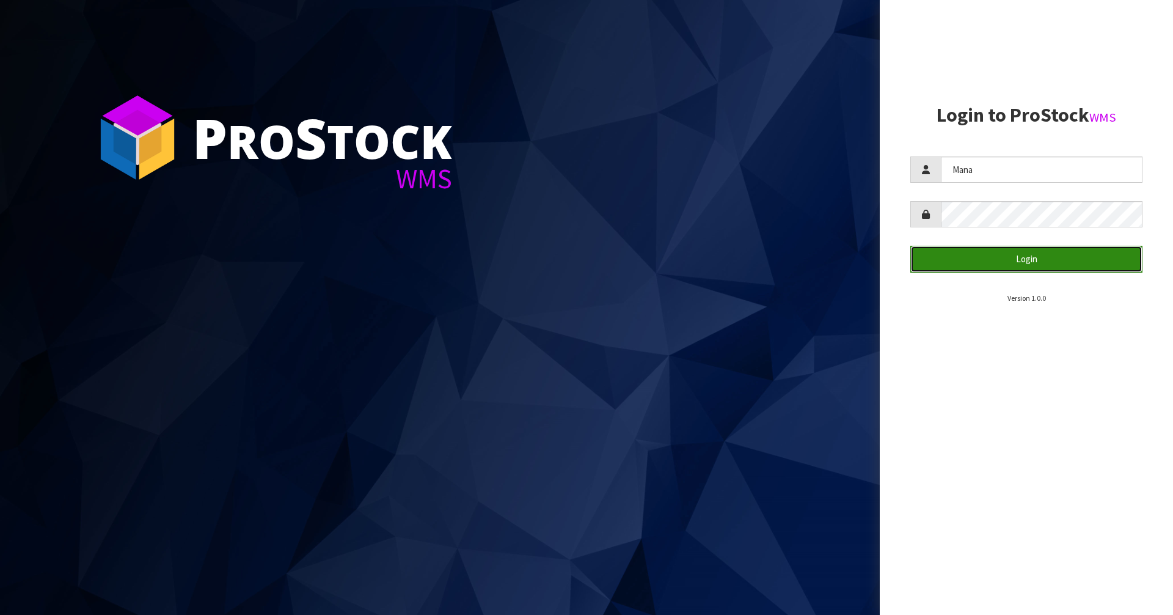
click at [1024, 259] on button "Login" at bounding box center [1027, 259] width 232 height 26
